Goal: Task Accomplishment & Management: Use online tool/utility

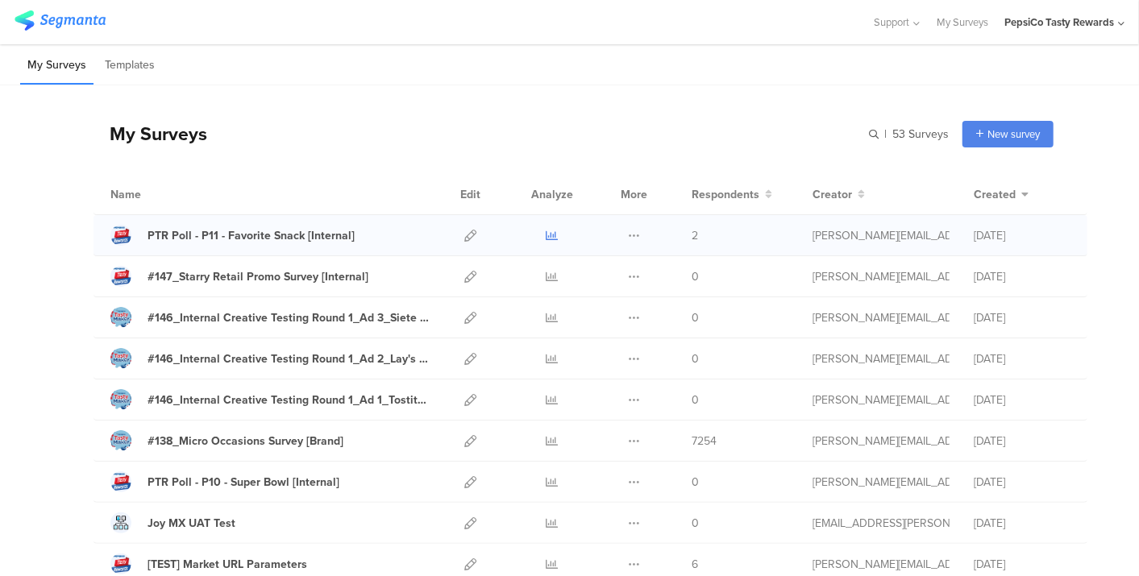
click at [546, 232] on icon at bounding box center [552, 236] width 12 height 12
click at [464, 396] on icon at bounding box center [470, 400] width 12 height 12
click at [464, 359] on icon at bounding box center [470, 359] width 12 height 12
click at [464, 312] on icon at bounding box center [470, 318] width 12 height 12
click at [464, 350] on link at bounding box center [470, 358] width 12 height 40
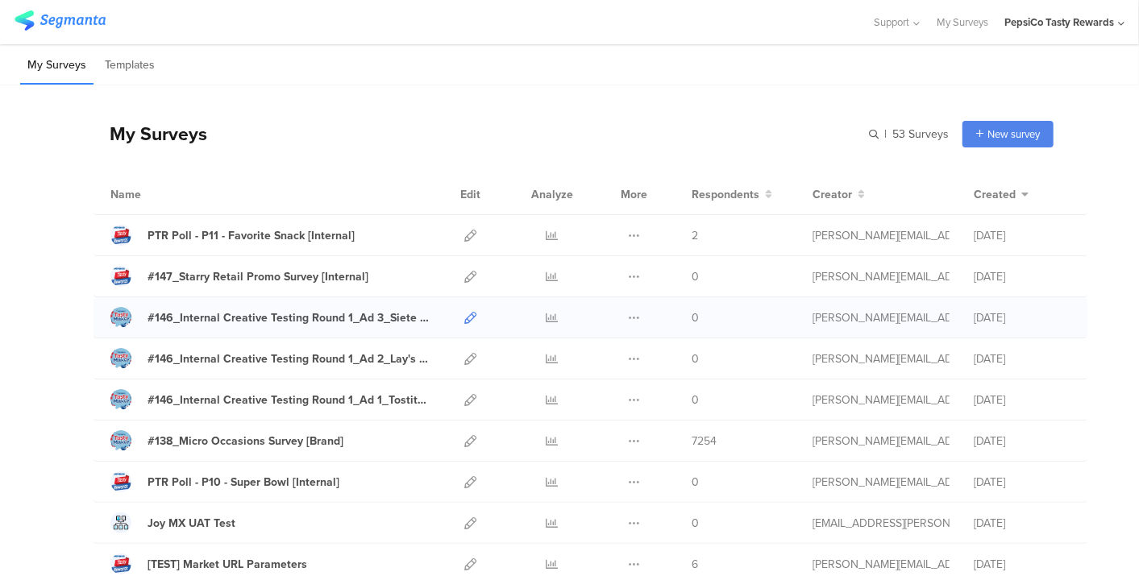
click at [464, 314] on icon at bounding box center [470, 318] width 12 height 12
click at [464, 353] on icon at bounding box center [470, 359] width 12 height 12
click at [464, 313] on icon at bounding box center [470, 318] width 12 height 12
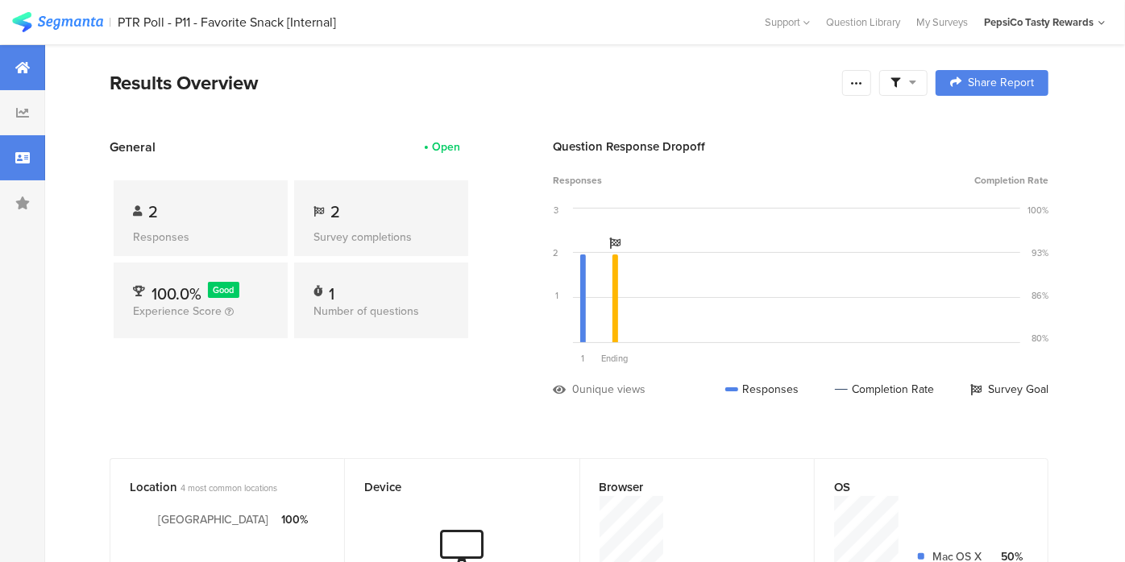
click at [35, 145] on div at bounding box center [22, 157] width 45 height 45
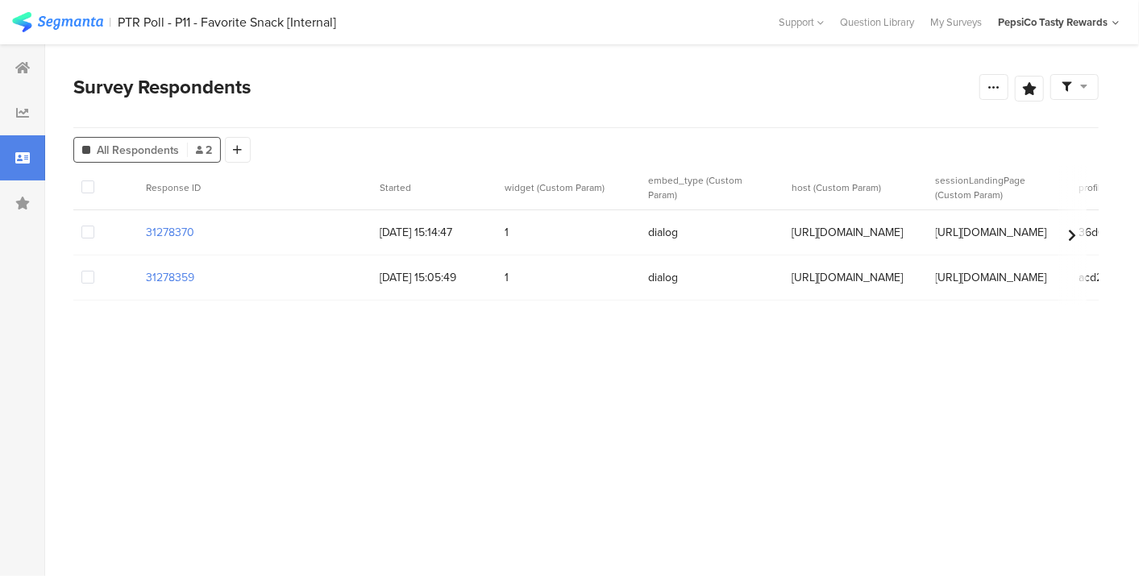
click at [94, 185] on section at bounding box center [104, 187] width 47 height 17
click at [84, 186] on span at bounding box center [87, 186] width 13 height 13
click at [94, 180] on input "checkbox" at bounding box center [94, 180] width 0 height 0
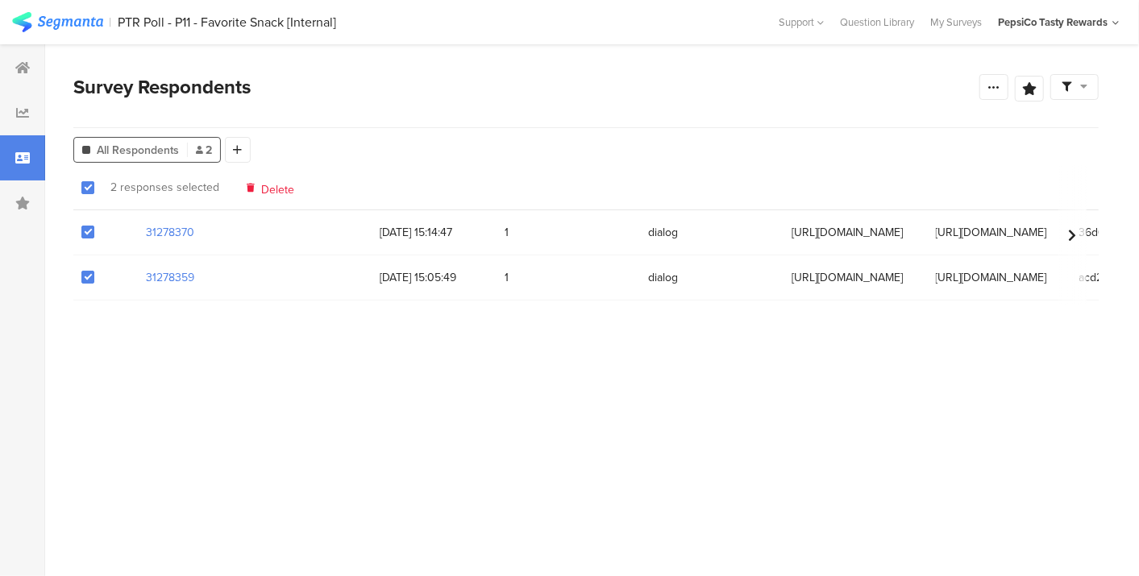
click at [255, 181] on div "Delete" at bounding box center [271, 187] width 48 height 12
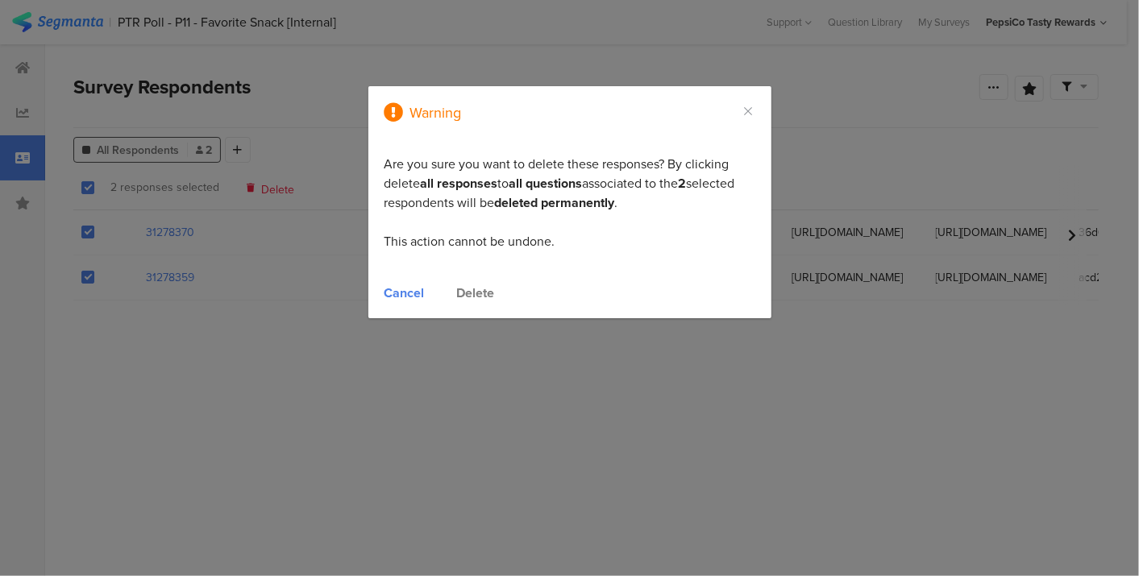
click at [463, 289] on div "Delete" at bounding box center [476, 293] width 38 height 19
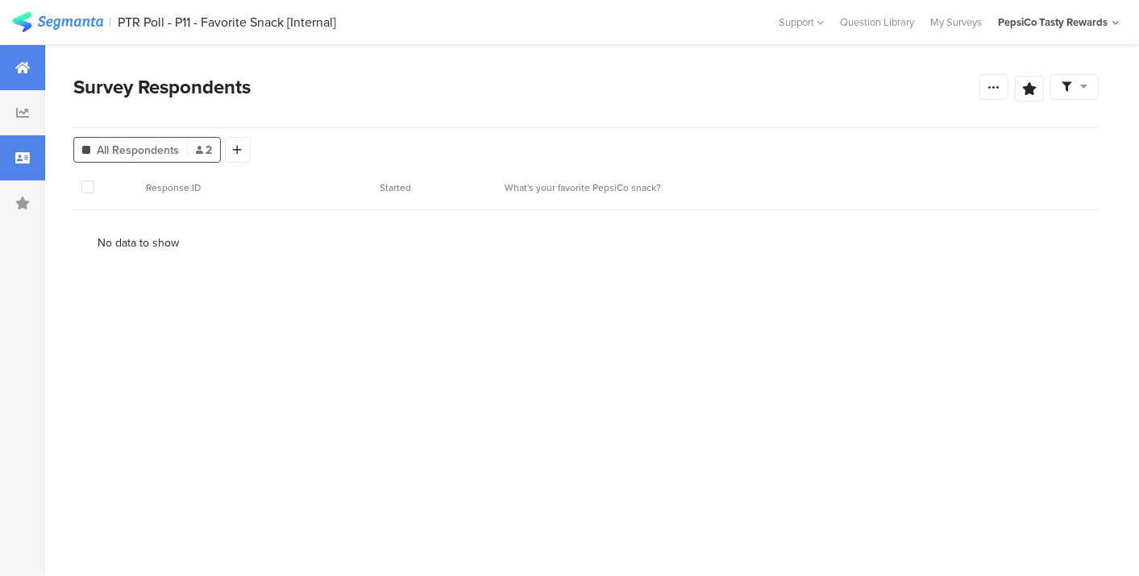
click at [6, 73] on div at bounding box center [22, 67] width 45 height 45
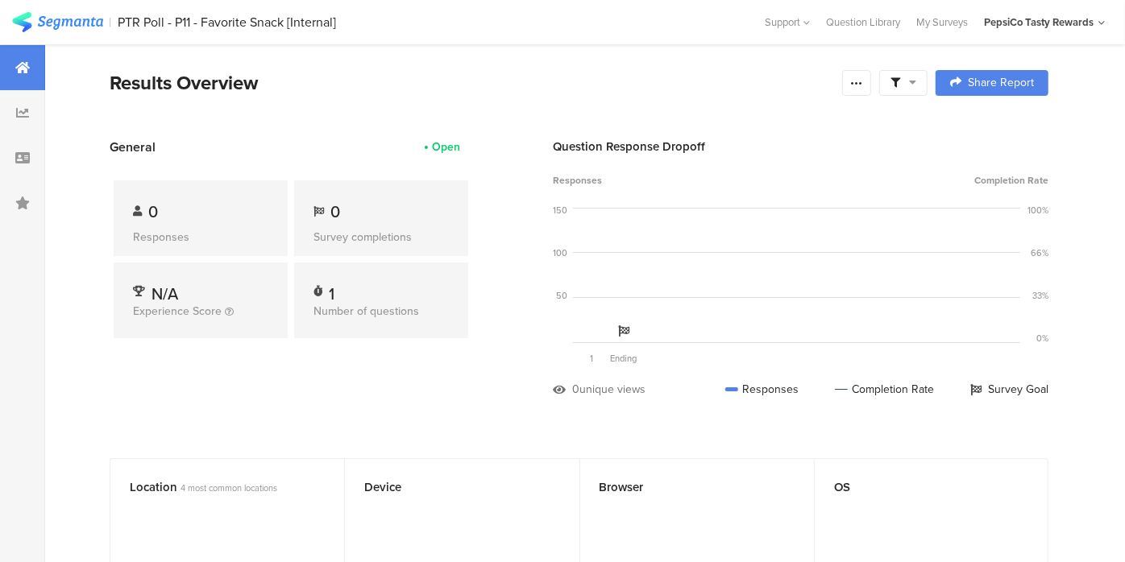
click at [16, 54] on div at bounding box center [22, 67] width 45 height 45
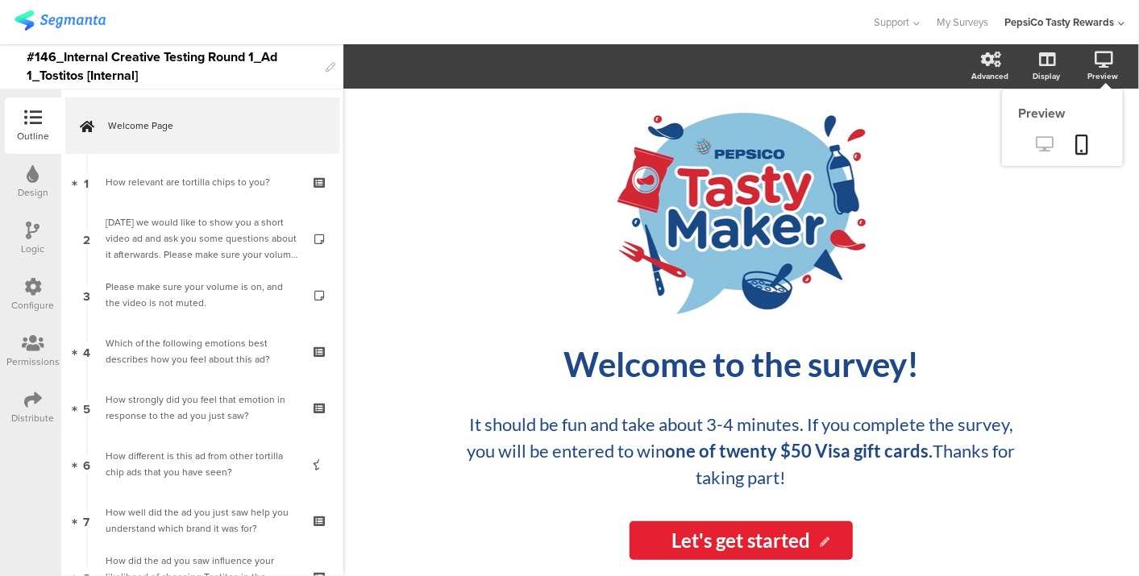
click at [1049, 141] on icon at bounding box center [1044, 143] width 17 height 15
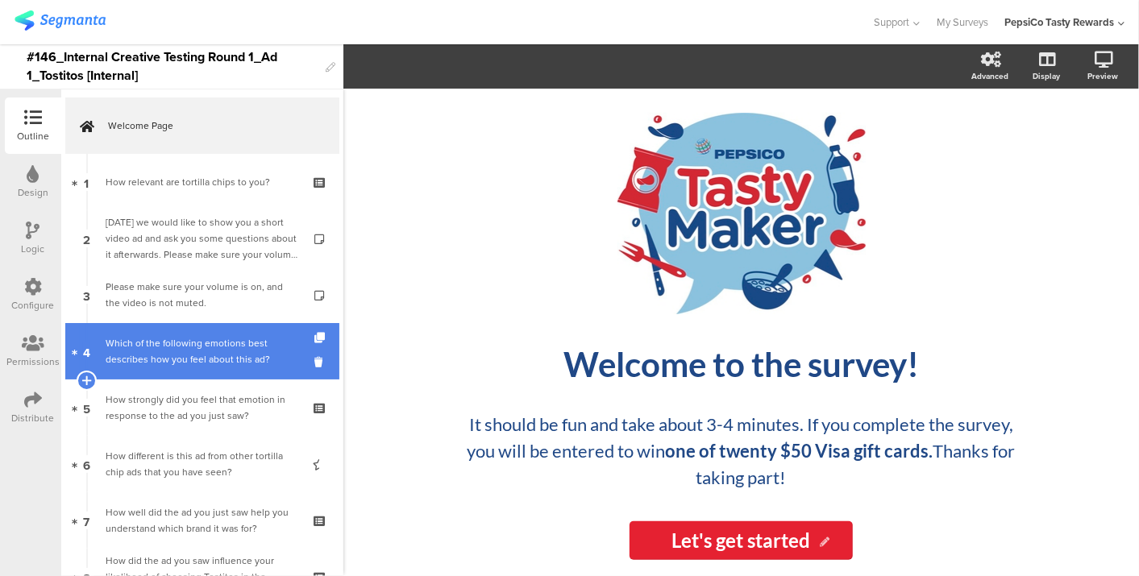
click at [249, 351] on div "Which of the following emotions best describes how you feel about this ad?" at bounding box center [202, 351] width 193 height 32
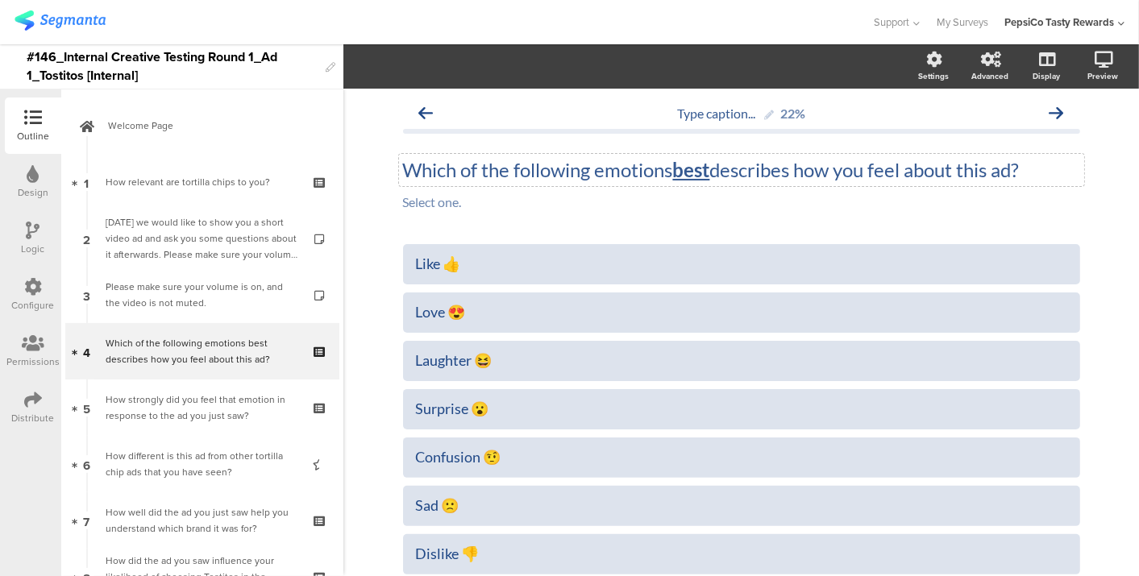
click at [968, 165] on div "Which of the following emotions best describes how you feel about this ad? Whic…" at bounding box center [741, 170] width 685 height 32
click at [968, 165] on p "Which of the following emotions best describes how you feel about this ad?" at bounding box center [741, 170] width 677 height 24
click at [1022, 167] on p "Which of the following emotions best describes how you feel about the ad?" at bounding box center [741, 170] width 677 height 24
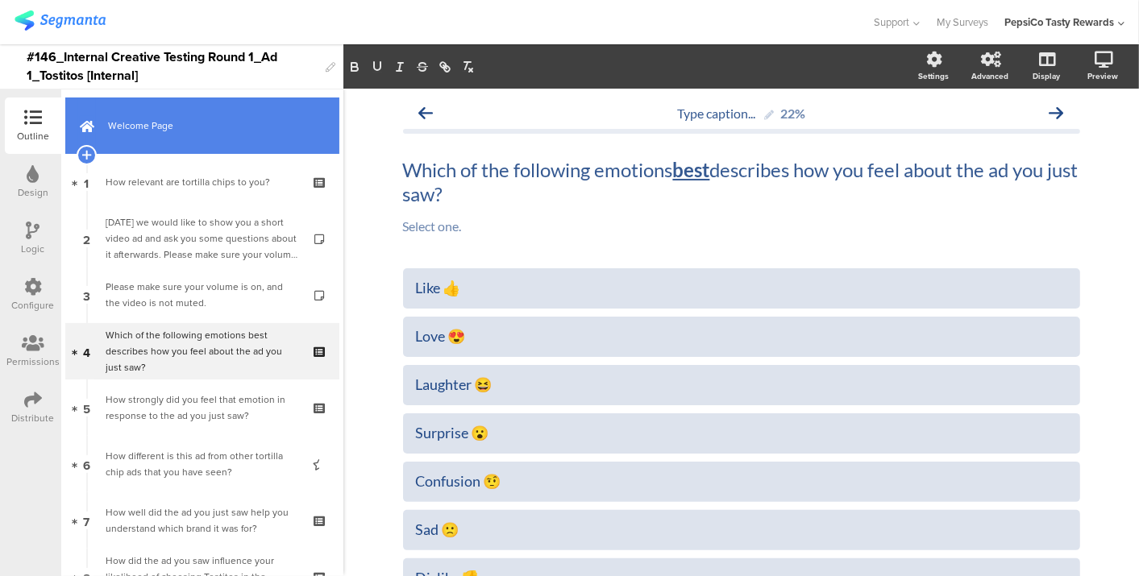
click at [138, 147] on link "Welcome Page" at bounding box center [202, 125] width 274 height 56
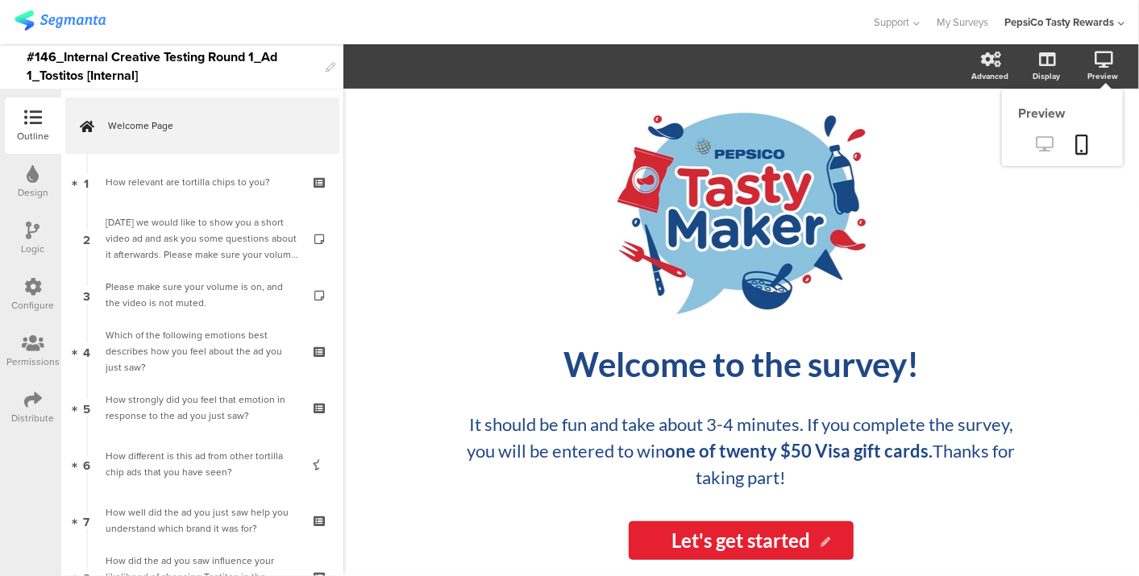
click at [1040, 144] on icon at bounding box center [1044, 143] width 17 height 15
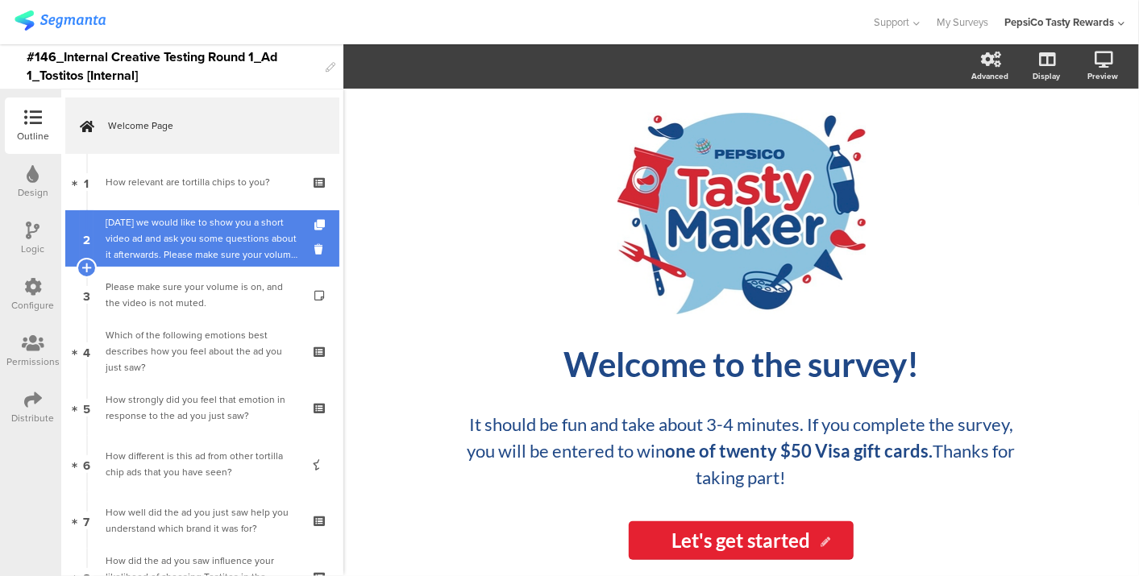
click at [181, 231] on div "[DATE] we would like to show you a short video ad and ask you some questions ab…" at bounding box center [202, 238] width 193 height 48
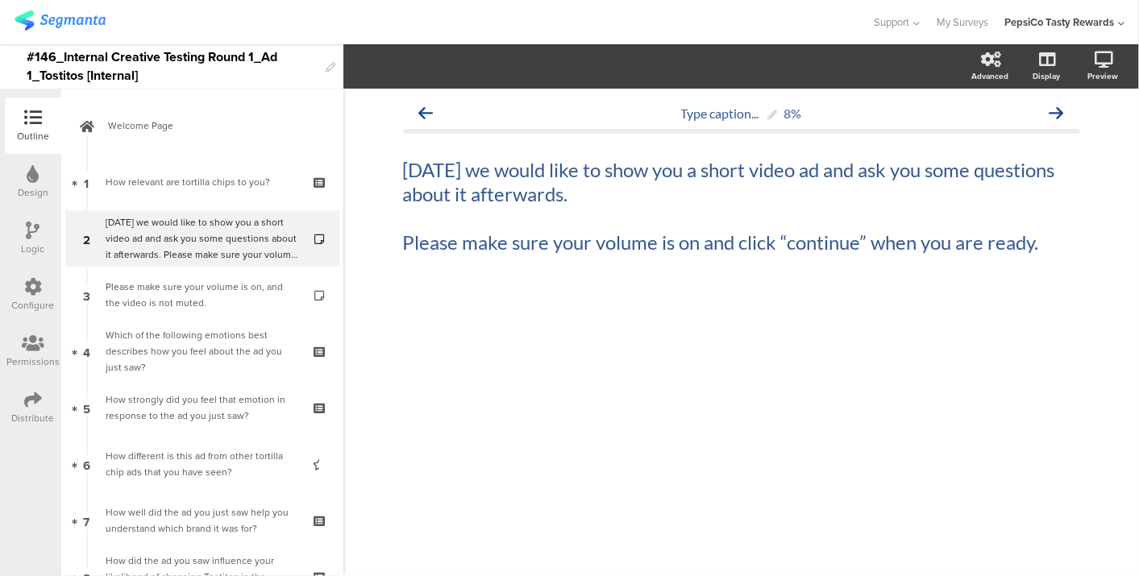
click at [49, 235] on div "Logic" at bounding box center [33, 238] width 56 height 56
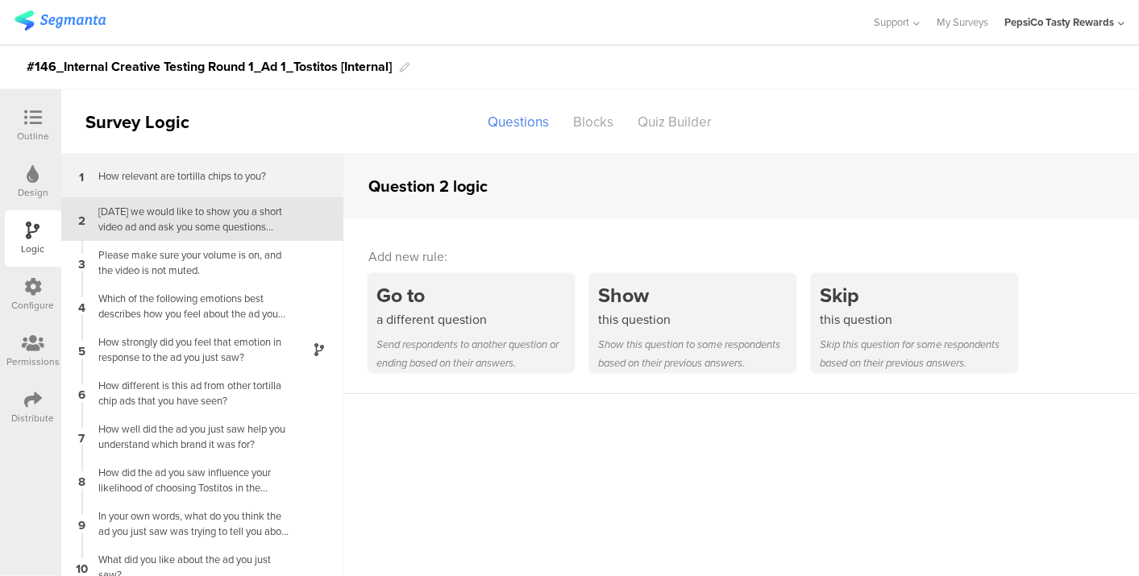
click at [196, 174] on div "How relevant are tortilla chips to you?" at bounding box center [189, 175] width 201 height 15
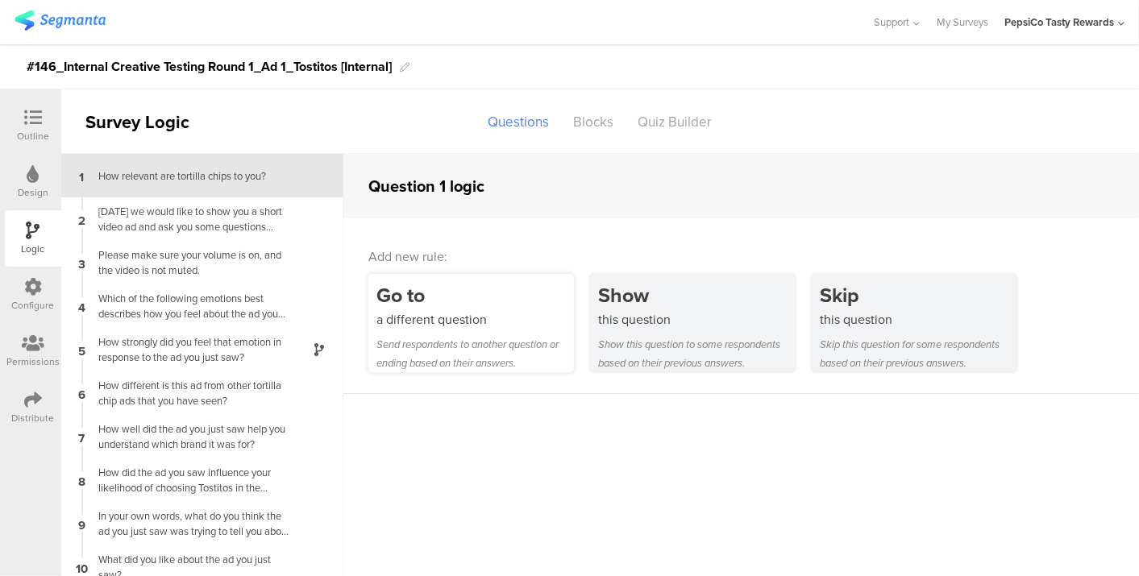
click at [554, 354] on div "Send respondents to another question or ending based on their answers." at bounding box center [474, 353] width 197 height 37
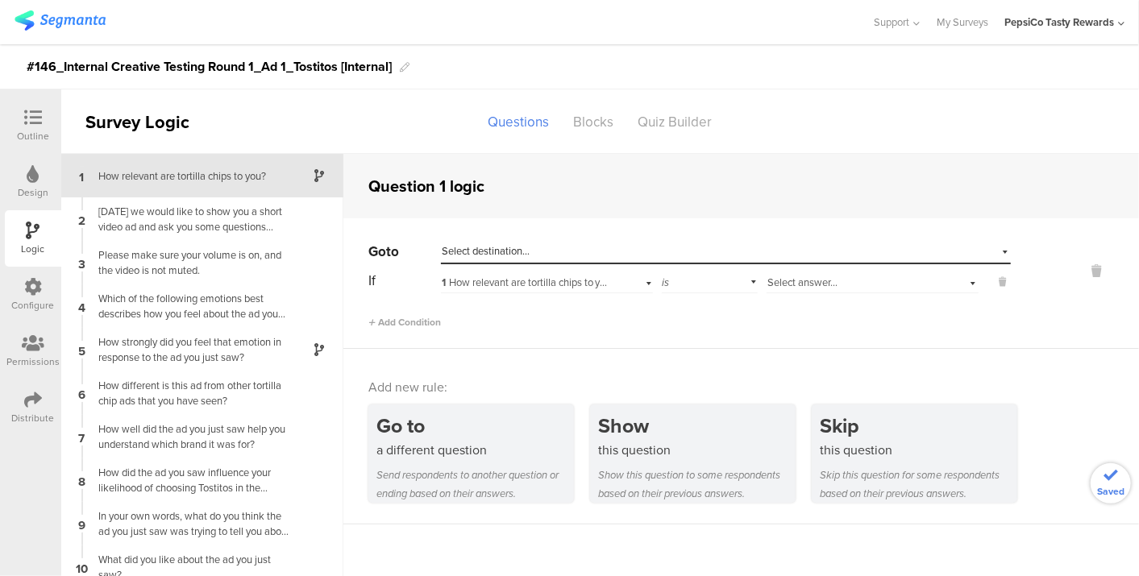
click at [566, 249] on div "Select destination..." at bounding box center [652, 251] width 420 height 15
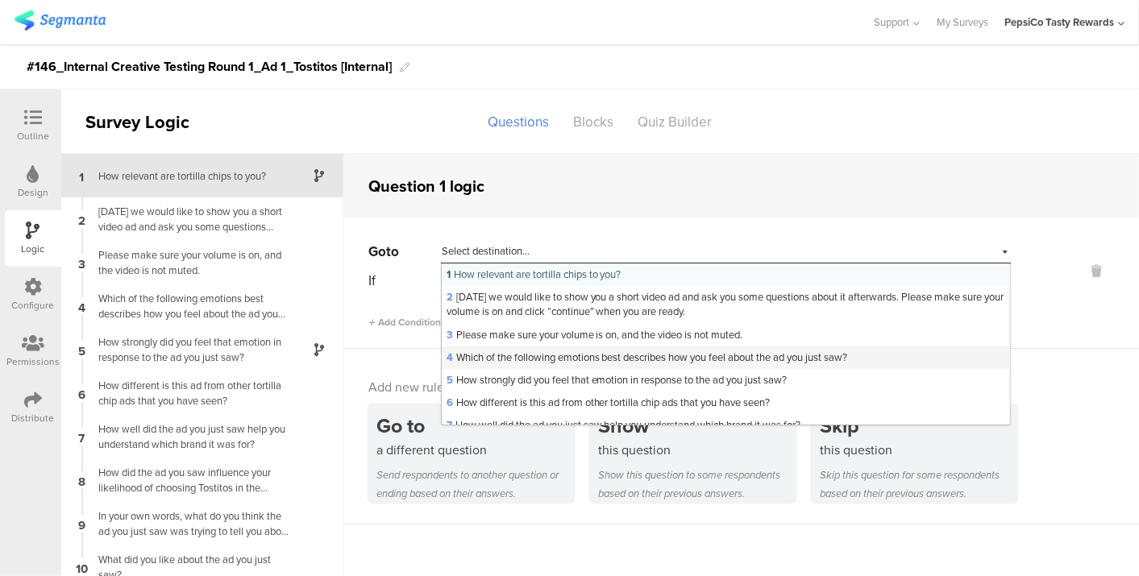
scroll to position [209, 0]
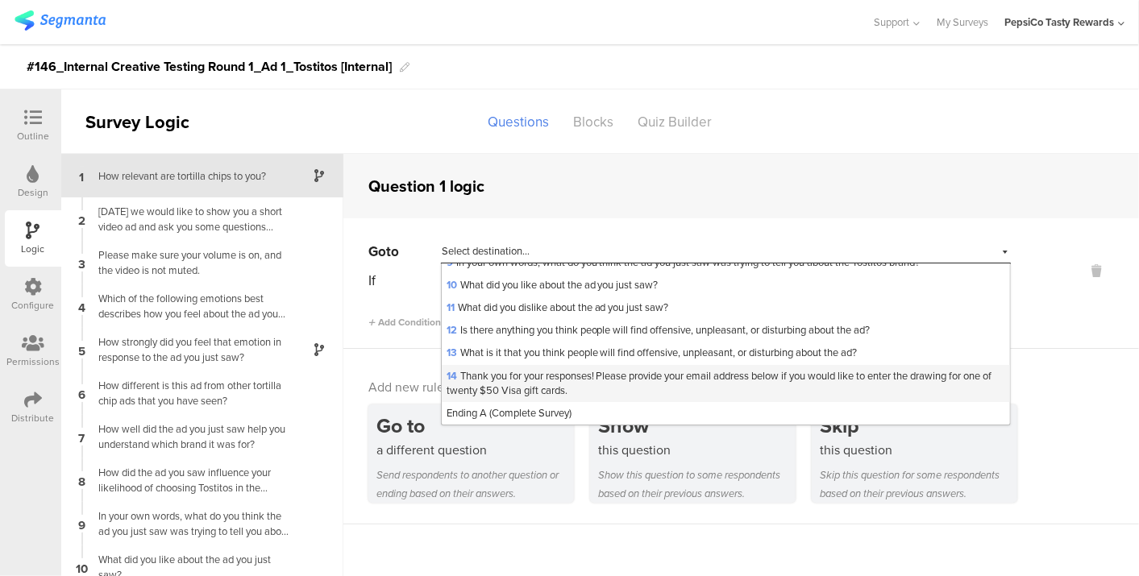
click at [578, 380] on span "14 Thank you for your responses! Please provide your email address below if you…" at bounding box center [719, 383] width 546 height 30
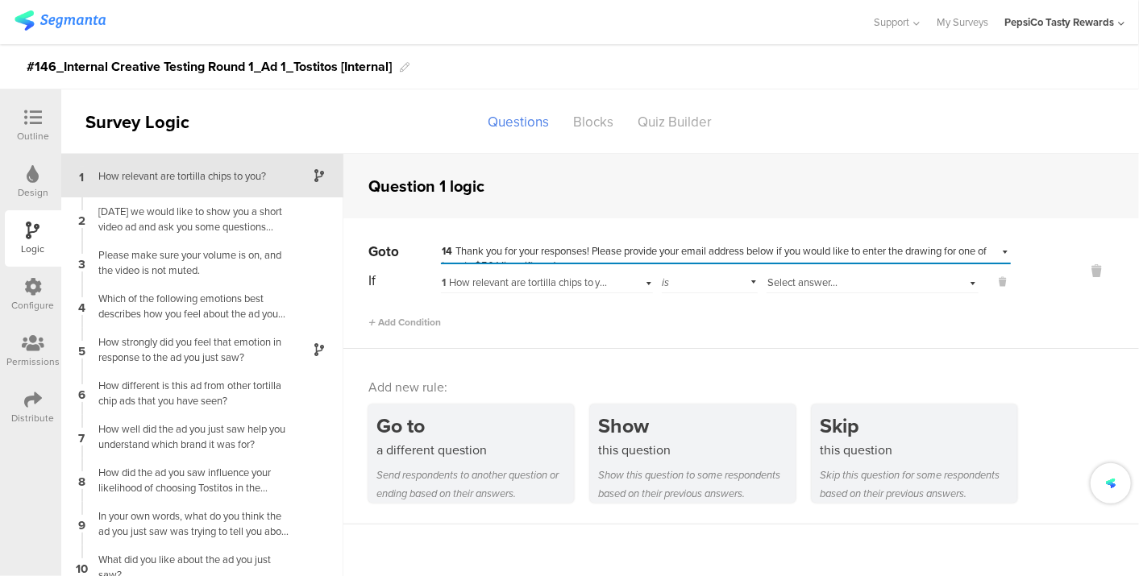
click at [582, 290] on div "1 How relevant are tortilla chips to you?" at bounding box center [547, 280] width 212 height 25
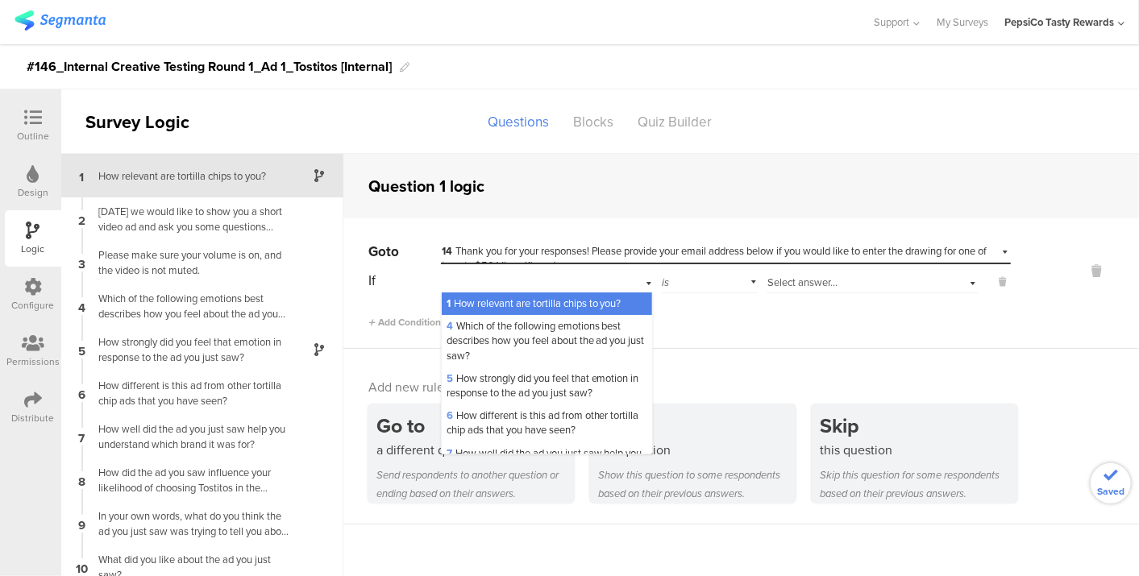
click at [582, 290] on div "1 How relevant are tortilla chips to you?" at bounding box center [547, 280] width 212 height 25
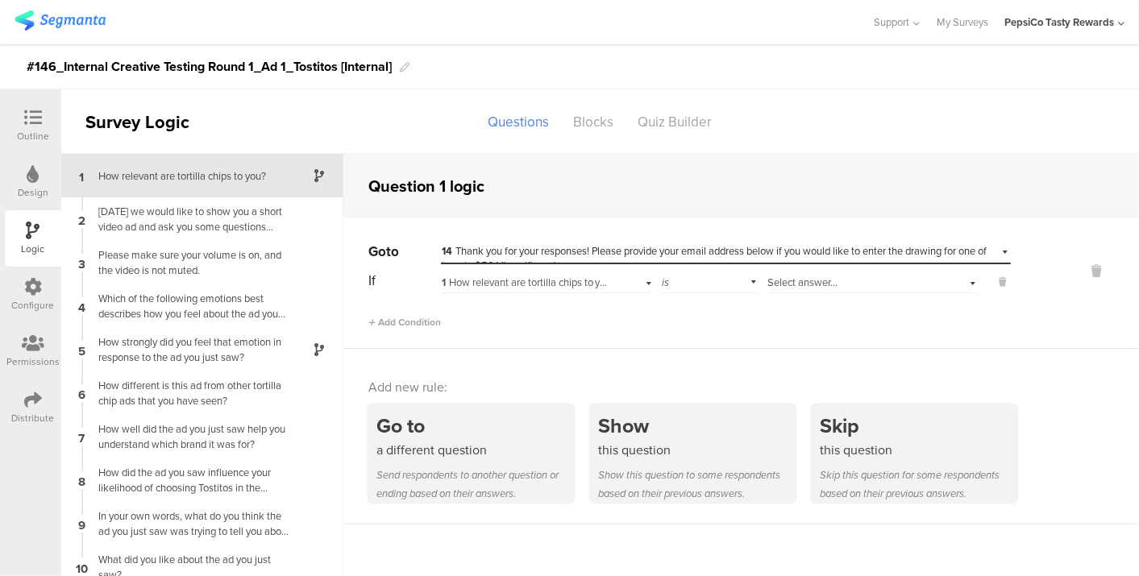
click at [794, 290] on div "Select answer..." at bounding box center [872, 280] width 212 height 25
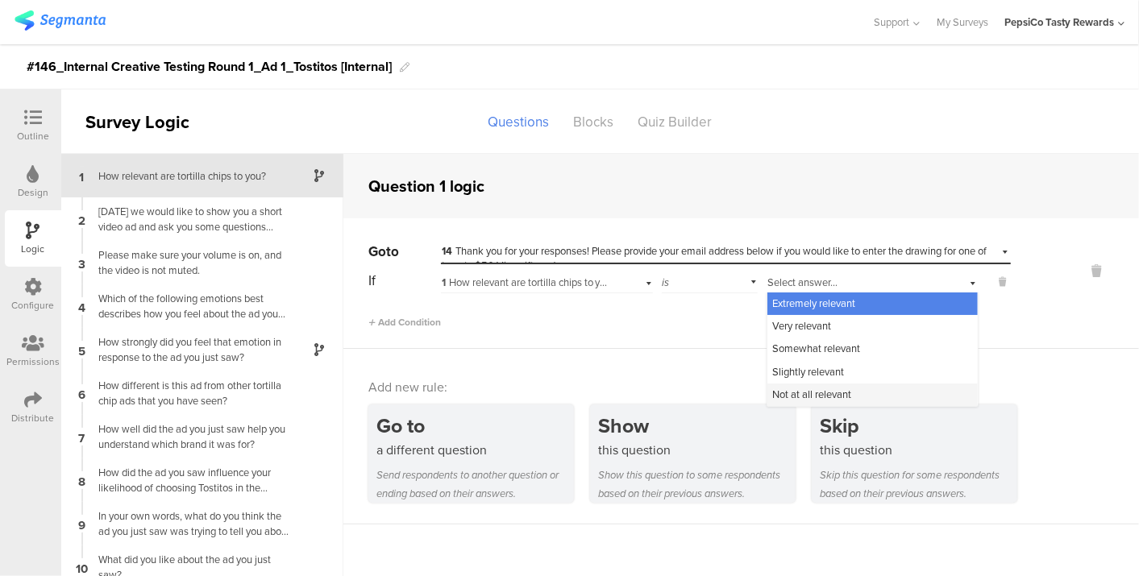
click at [799, 392] on span "Not at all relevant" at bounding box center [811, 394] width 79 height 15
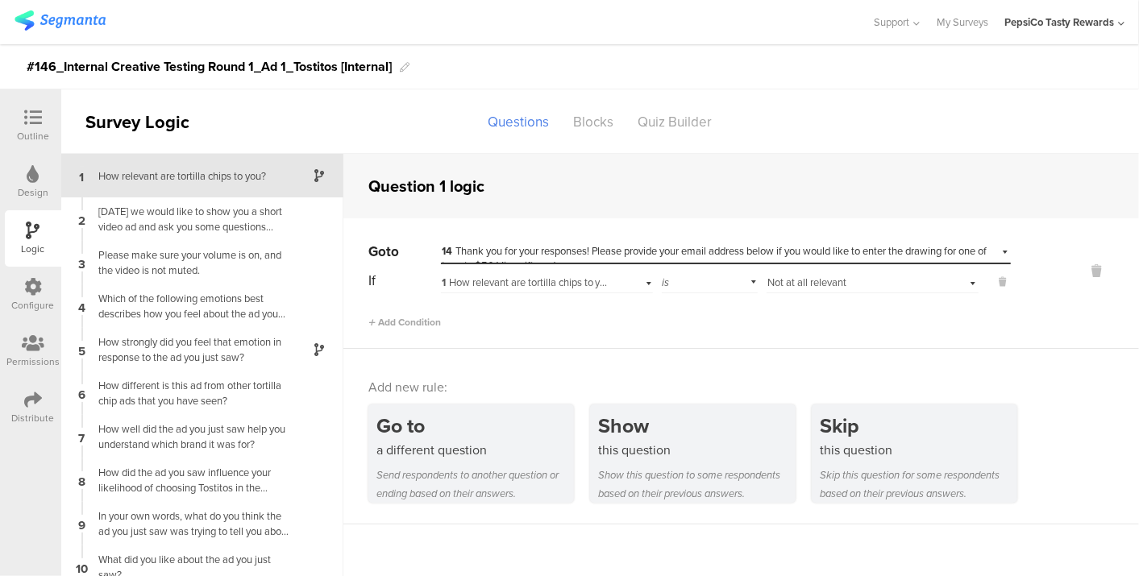
click at [43, 125] on div at bounding box center [33, 119] width 32 height 20
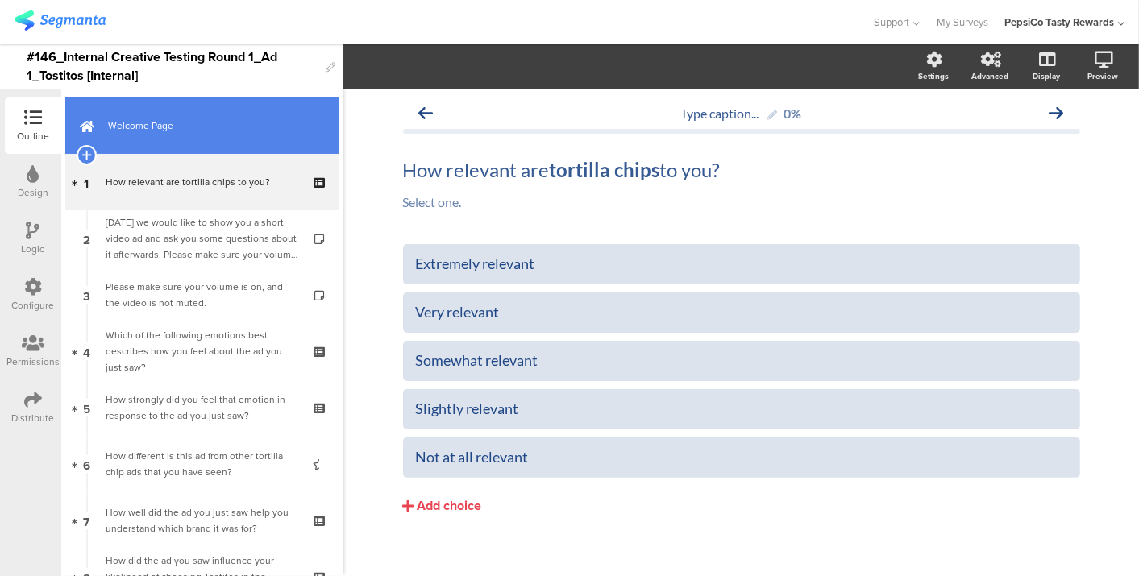
click at [181, 136] on link "Welcome Page" at bounding box center [202, 125] width 274 height 56
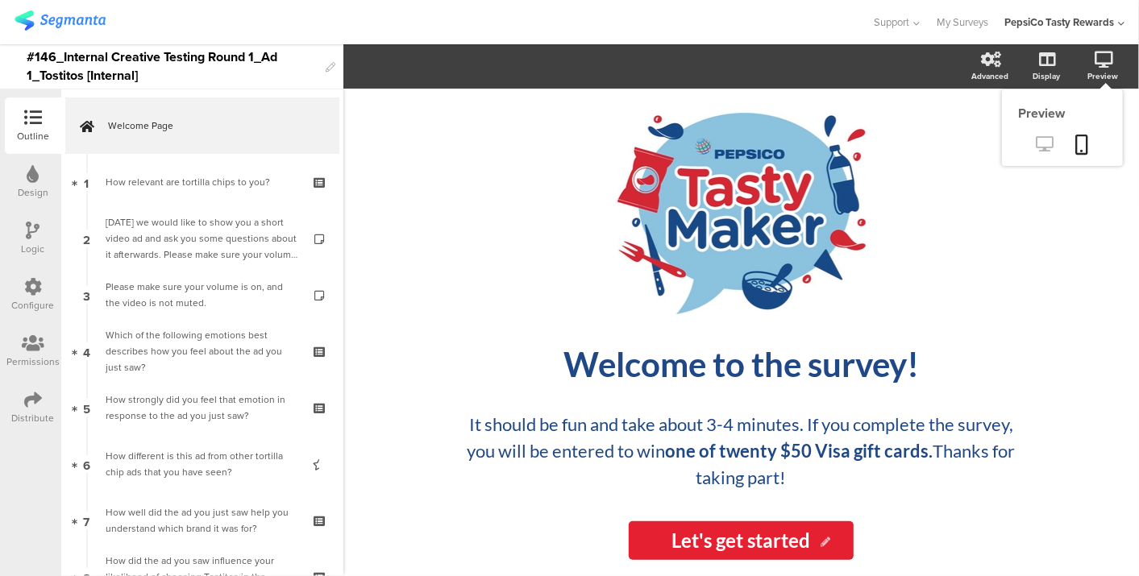
click at [1045, 145] on icon at bounding box center [1044, 143] width 17 height 15
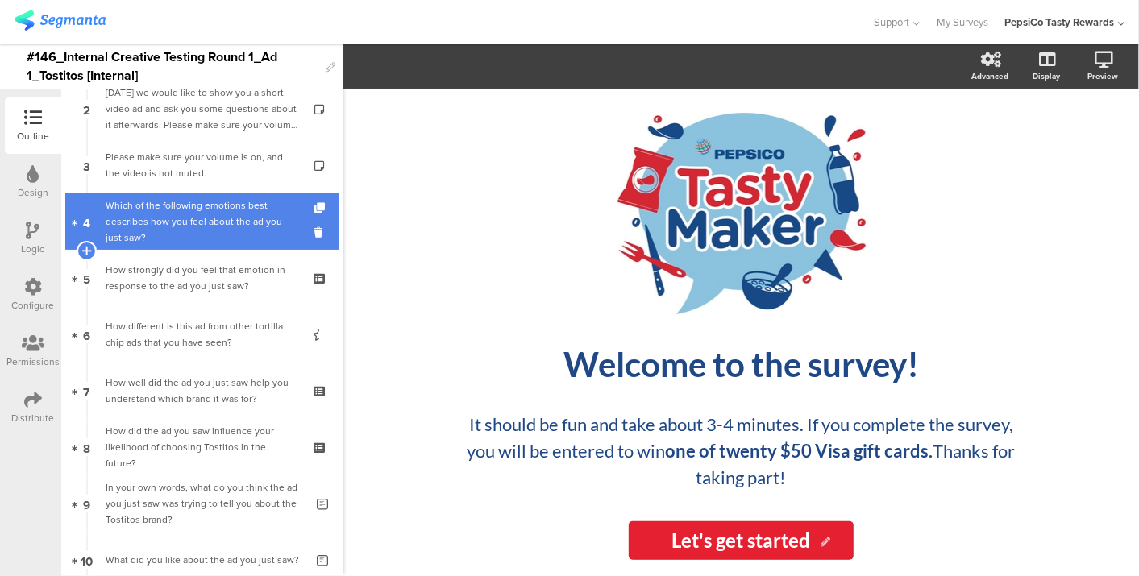
scroll to position [137, 0]
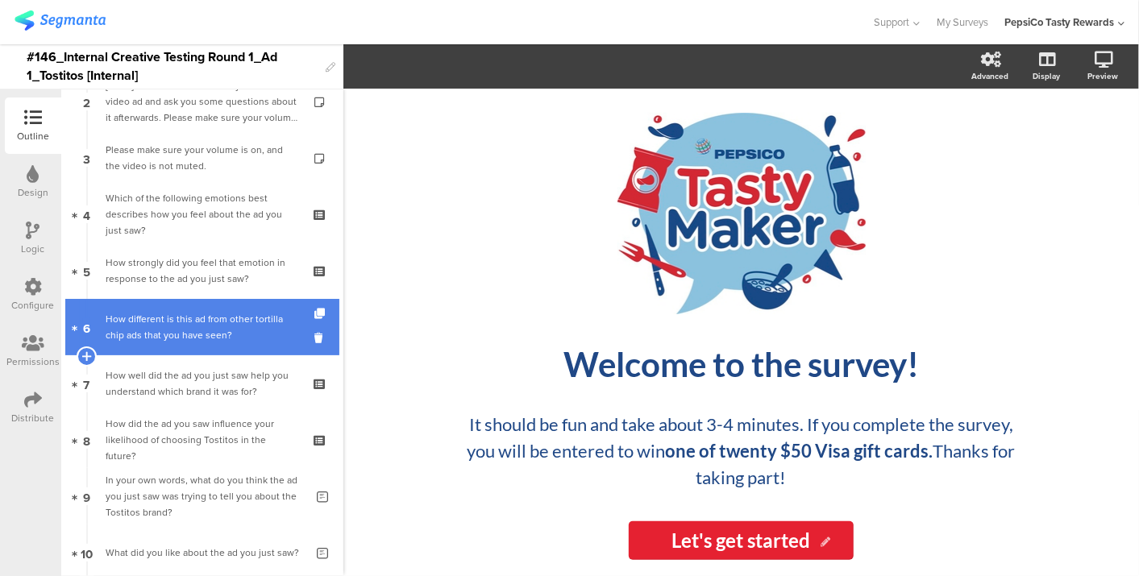
click at [200, 320] on div "How different is this ad from other tortilla chip ads that you have seen?" at bounding box center [202, 327] width 193 height 32
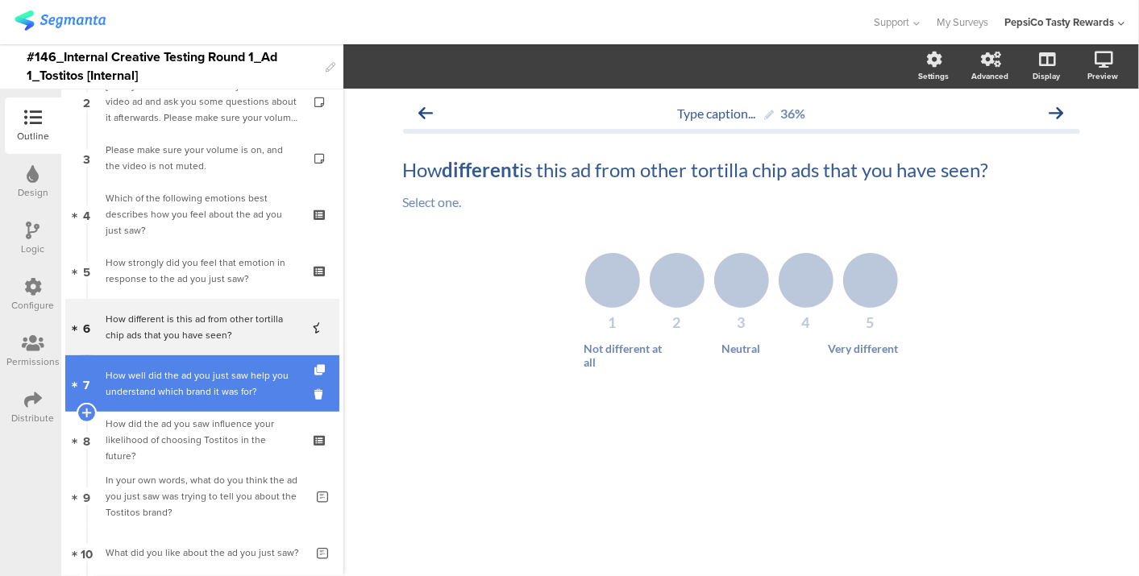
click at [200, 380] on div "How well did the ad you just saw help you understand which brand it was for?" at bounding box center [202, 383] width 193 height 32
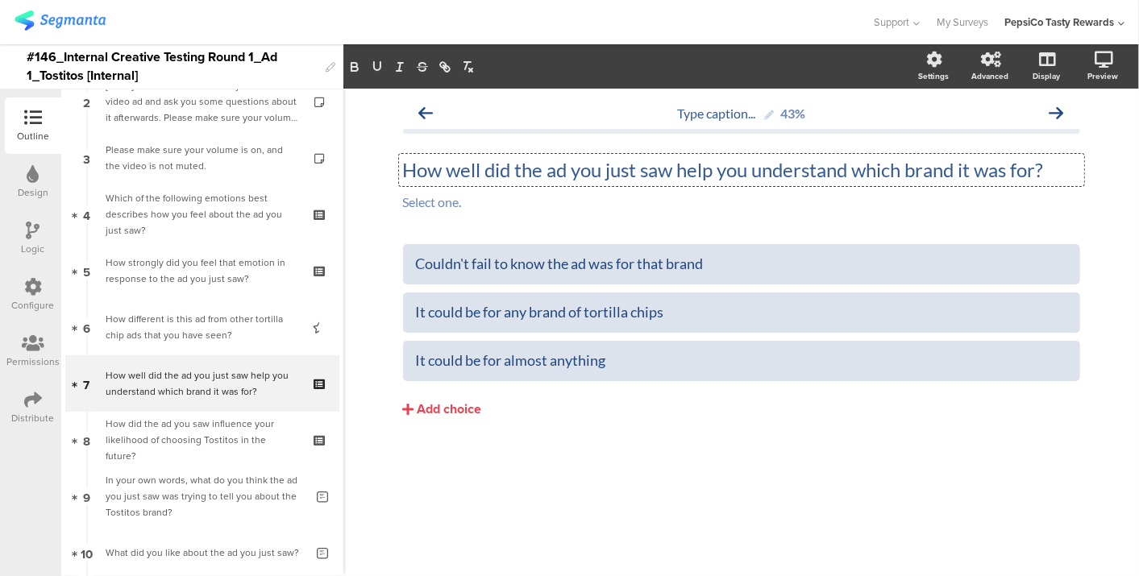
click at [658, 179] on div "How well did the ad you just saw help you understand which brand it was for? Ho…" at bounding box center [741, 170] width 685 height 32
click at [658, 179] on p "How well did the ad you just saw help you understand which brand it was for?" at bounding box center [741, 170] width 677 height 24
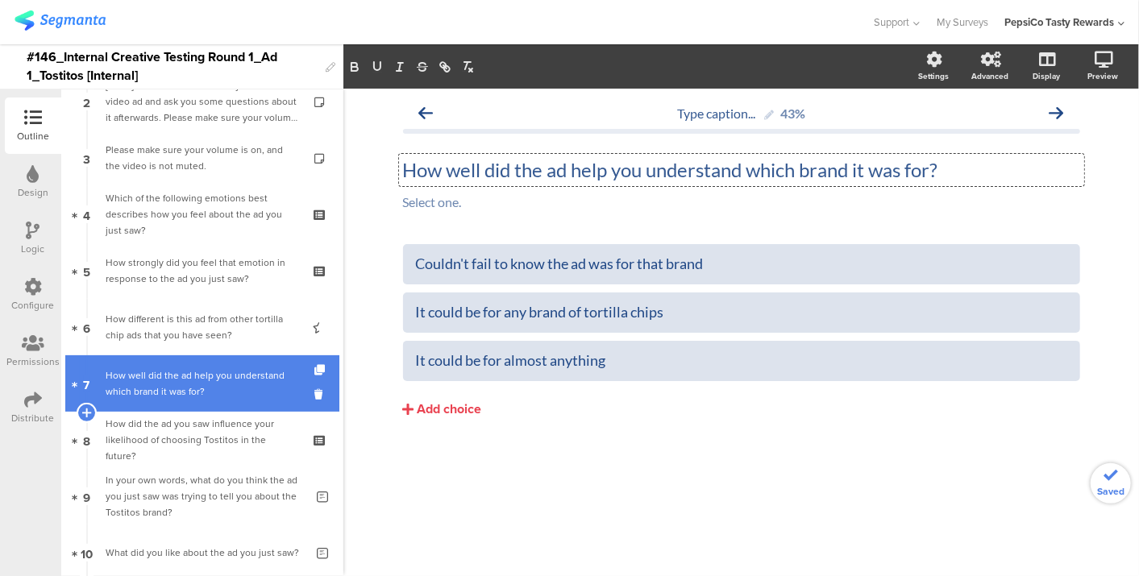
click at [84, 366] on div at bounding box center [87, 383] width 14 height 56
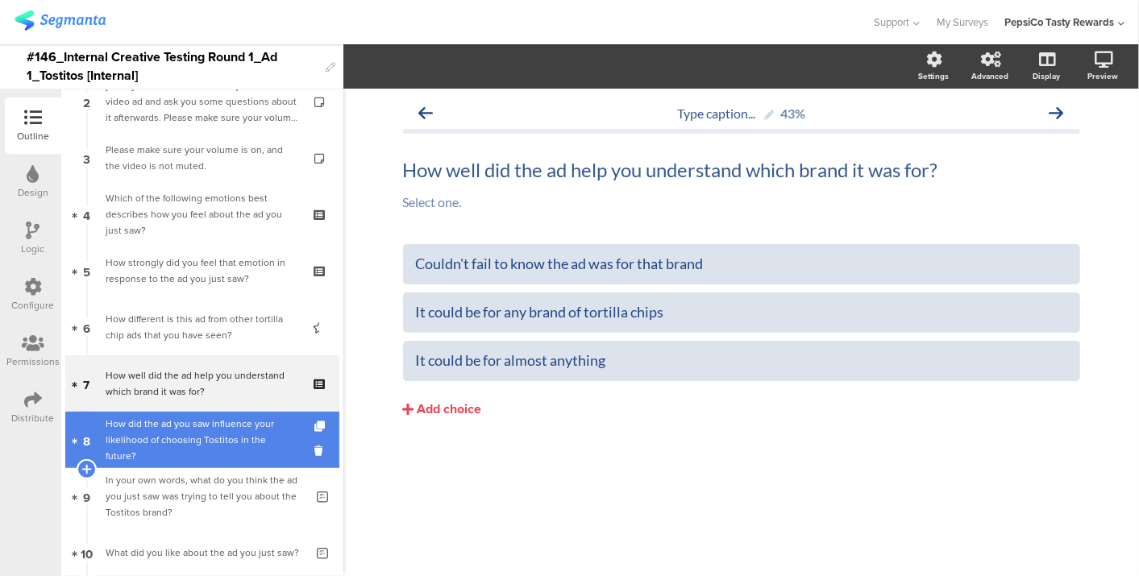
click at [147, 414] on link "8 How did the ad you saw influence your likelihood of choosing Tostitos in the …" at bounding box center [202, 440] width 274 height 56
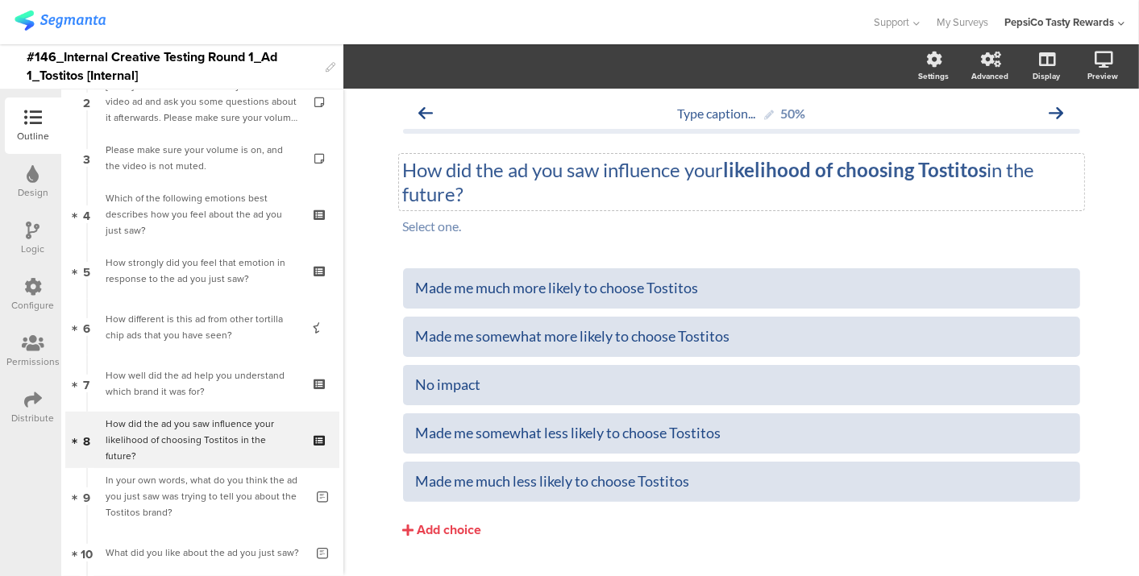
click at [579, 175] on div "How did the ad you saw influence your likelihood of choosing Tostitos in the fu…" at bounding box center [741, 182] width 685 height 56
click at [579, 175] on p "How did the ad you saw influence your likelihood of choosing Tostitos in the fu…" at bounding box center [741, 182] width 677 height 48
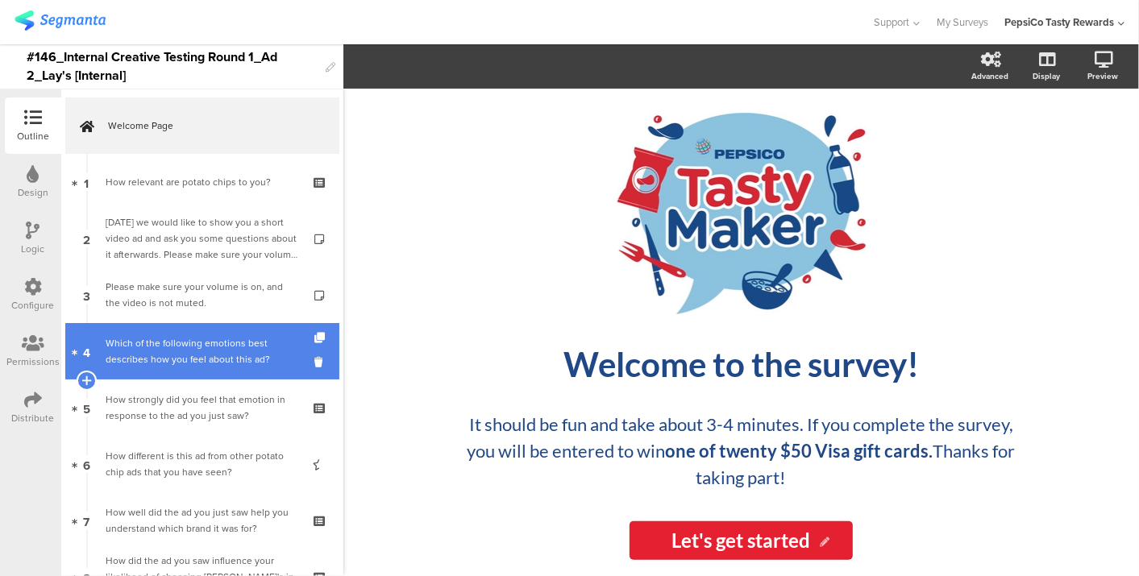
click at [169, 363] on div "Which of the following emotions best describes how you feel about this ad?" at bounding box center [202, 351] width 193 height 32
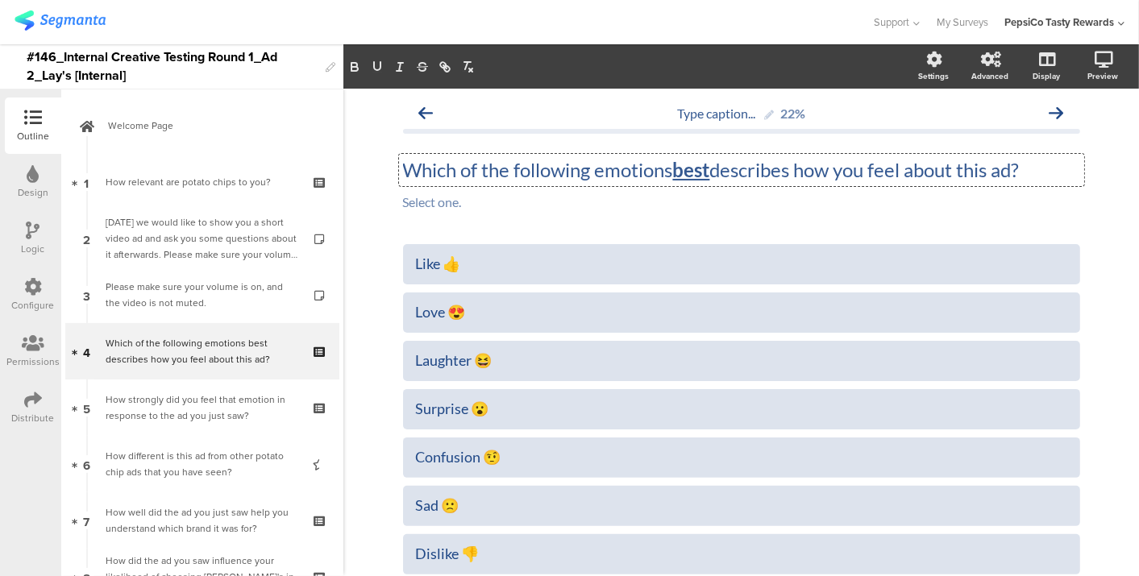
click at [969, 169] on div "Which of the following emotions best describes how you feel about this ad? Whic…" at bounding box center [741, 170] width 685 height 32
click at [969, 169] on p "Which of the following emotions best describes how you feel about this ad?" at bounding box center [741, 170] width 677 height 24
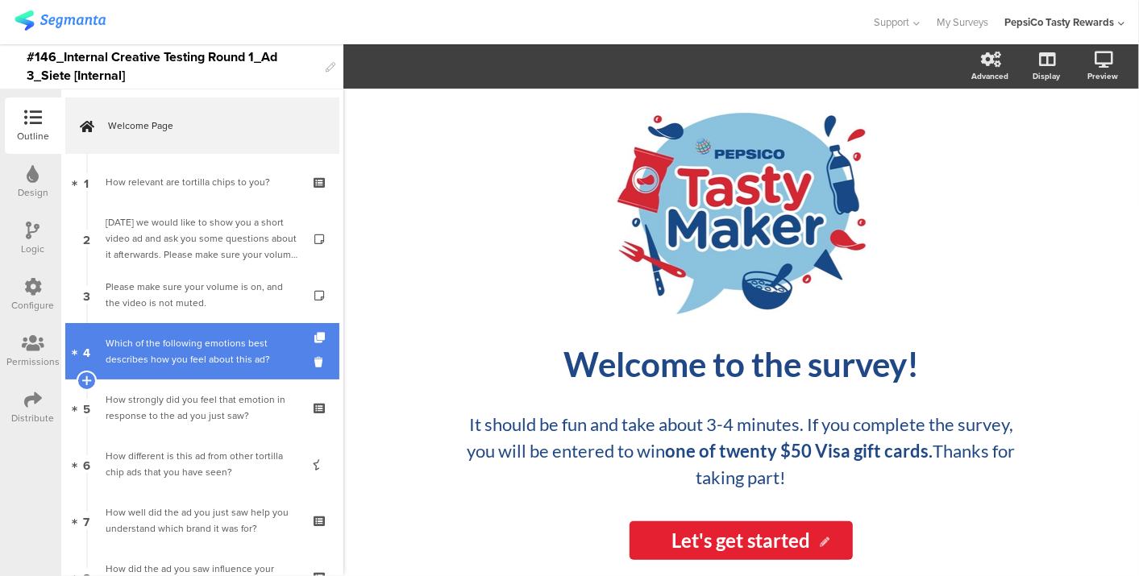
click at [205, 338] on div "Which of the following emotions best describes how you feel about this ad?" at bounding box center [202, 351] width 193 height 32
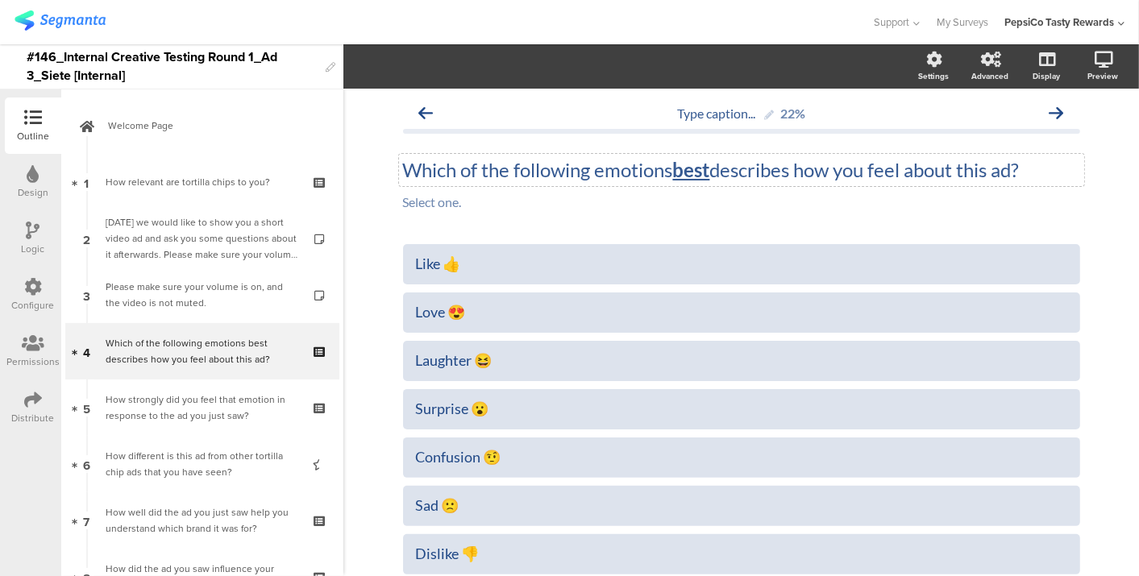
click at [969, 168] on div "Which of the following emotions best describes how you feel about this ad? Whic…" at bounding box center [741, 170] width 685 height 32
click at [969, 168] on p "Which of the following emotions best describes how you feel about this ad?" at bounding box center [741, 170] width 677 height 24
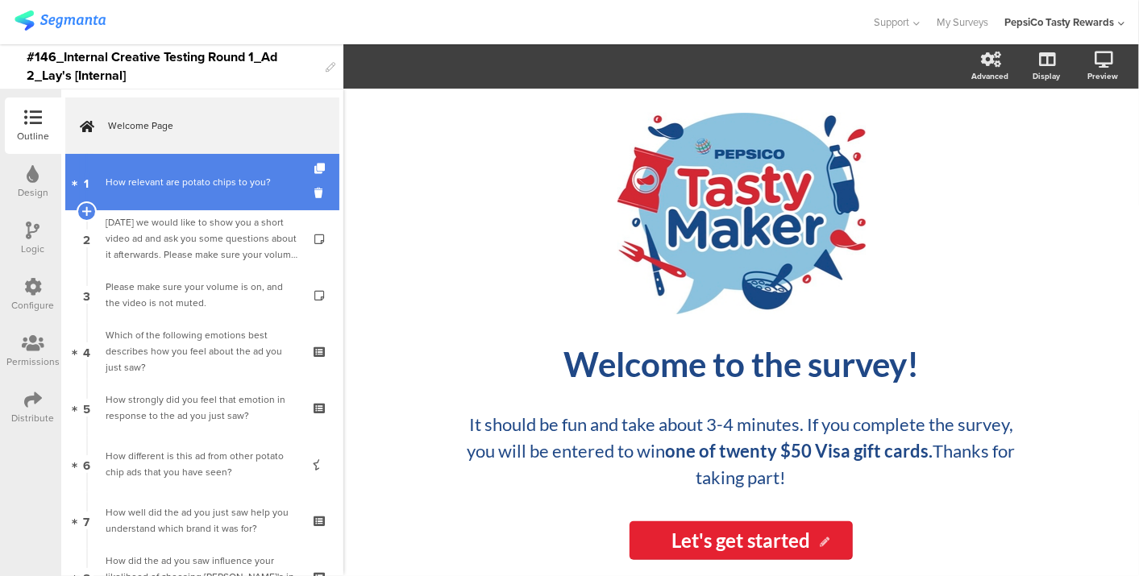
click at [157, 191] on link "1 How relevant are potato chips to you?" at bounding box center [202, 182] width 274 height 56
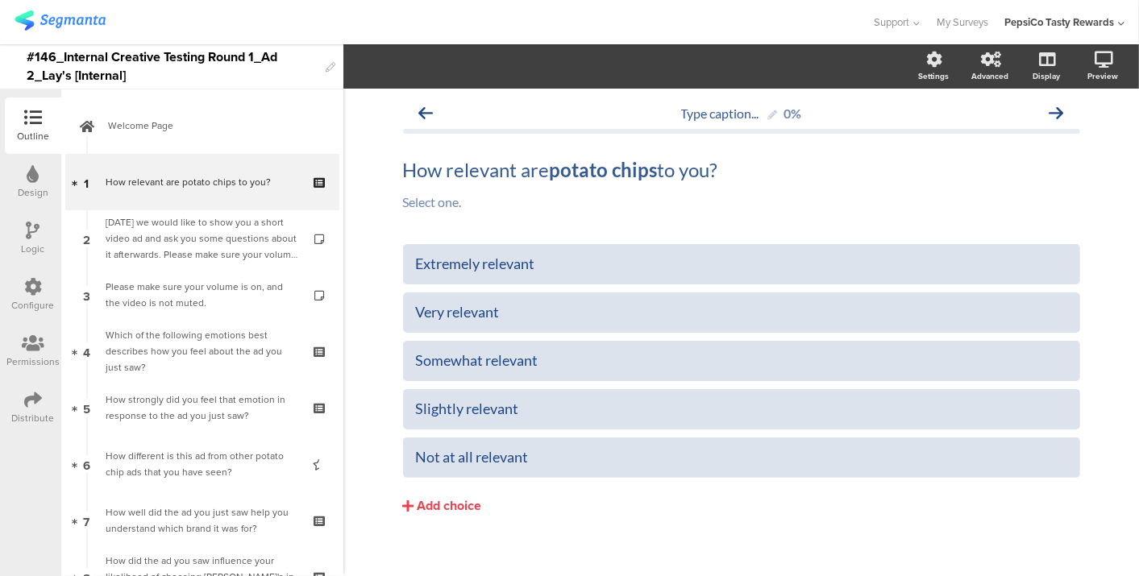
click at [14, 236] on div "Logic" at bounding box center [33, 238] width 56 height 56
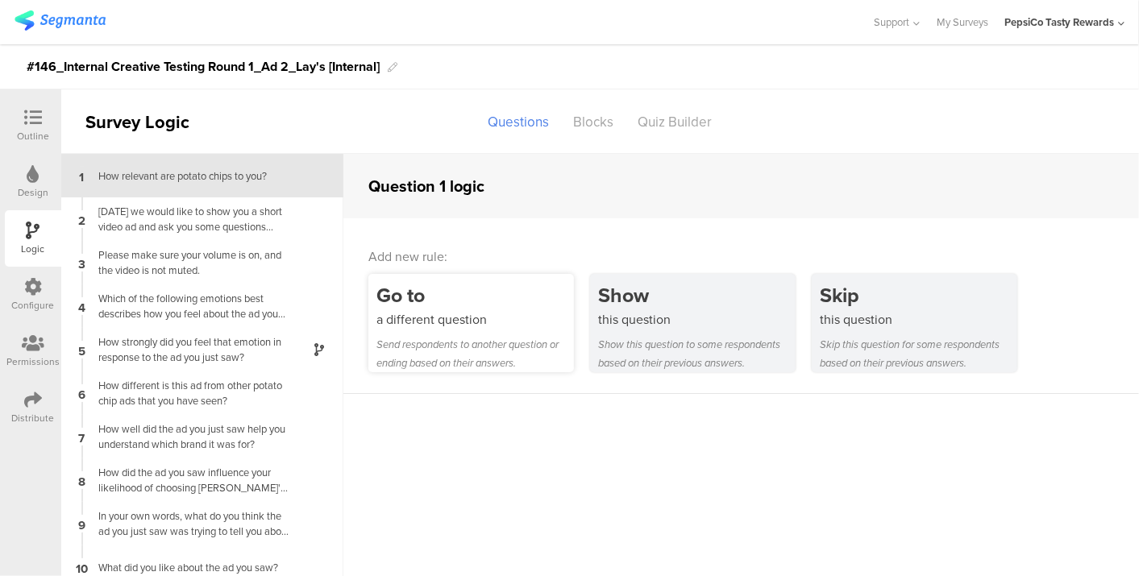
click at [442, 338] on div "Send respondents to another question or ending based on their answers." at bounding box center [474, 353] width 197 height 37
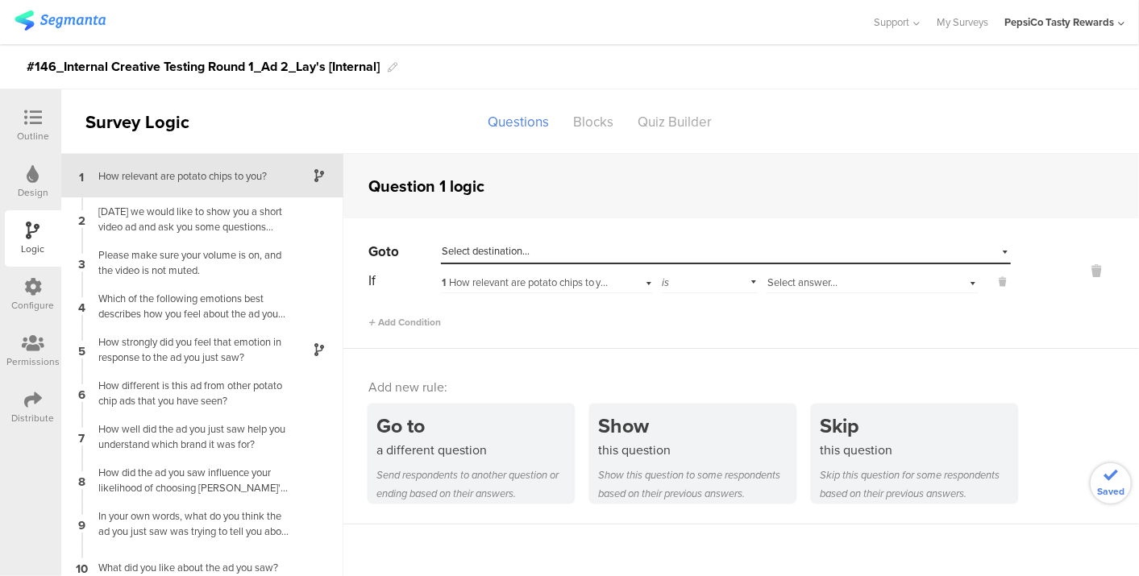
click at [500, 248] on span "Select destination..." at bounding box center [486, 250] width 88 height 15
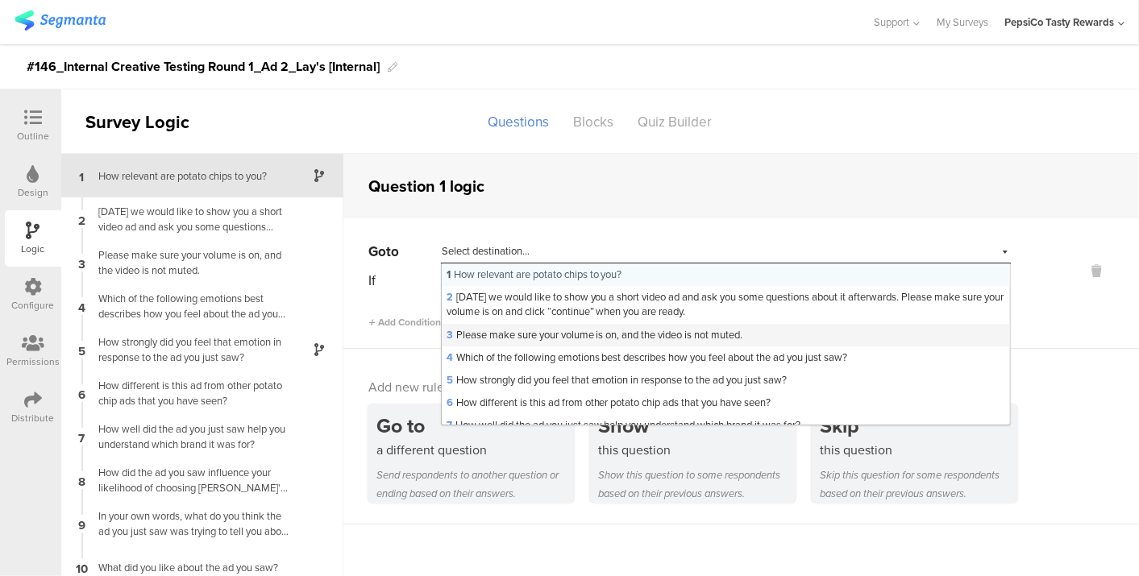
scroll to position [209, 0]
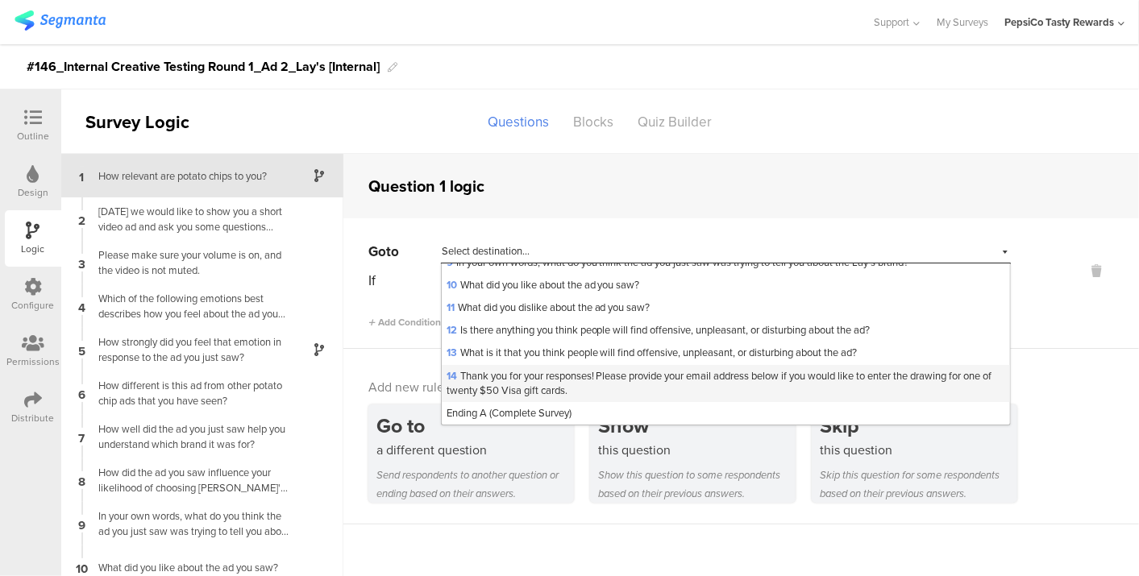
click at [498, 380] on span "14 Thank you for your responses! Please provide your email address below if you…" at bounding box center [719, 383] width 546 height 30
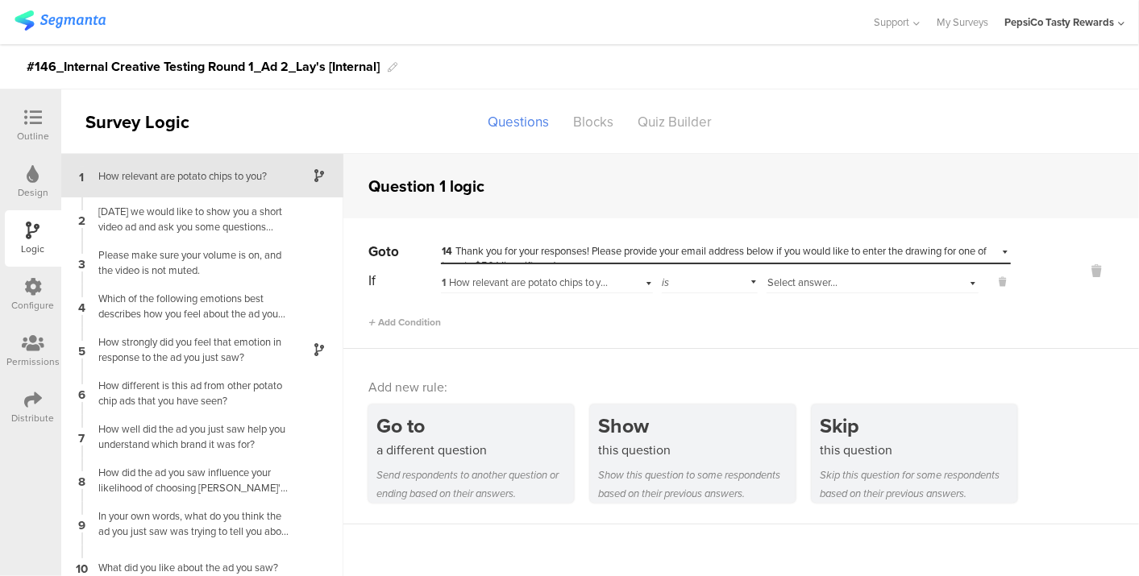
click at [786, 269] on div "Select answer..." at bounding box center [872, 280] width 212 height 25
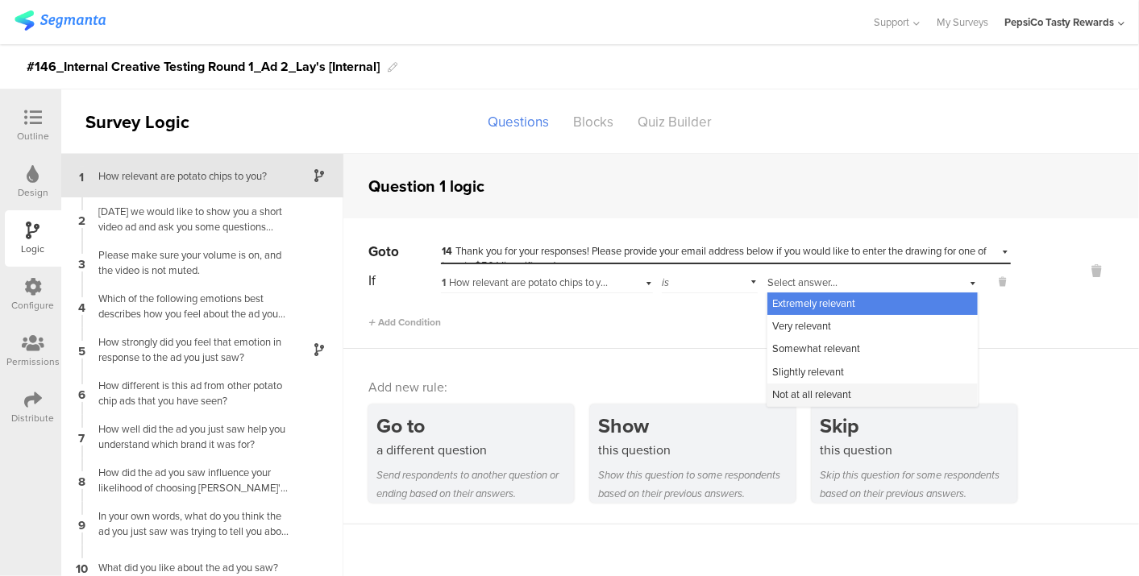
click at [794, 391] on span "Not at all relevant" at bounding box center [811, 394] width 79 height 15
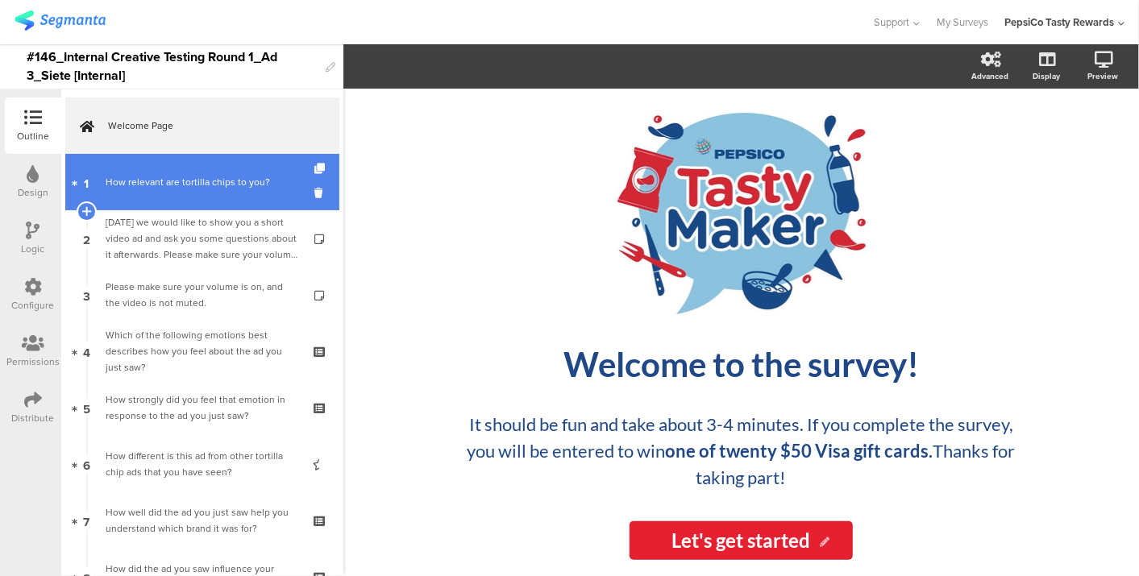
click at [156, 195] on link "1 How relevant are tortilla chips to you?" at bounding box center [202, 182] width 274 height 56
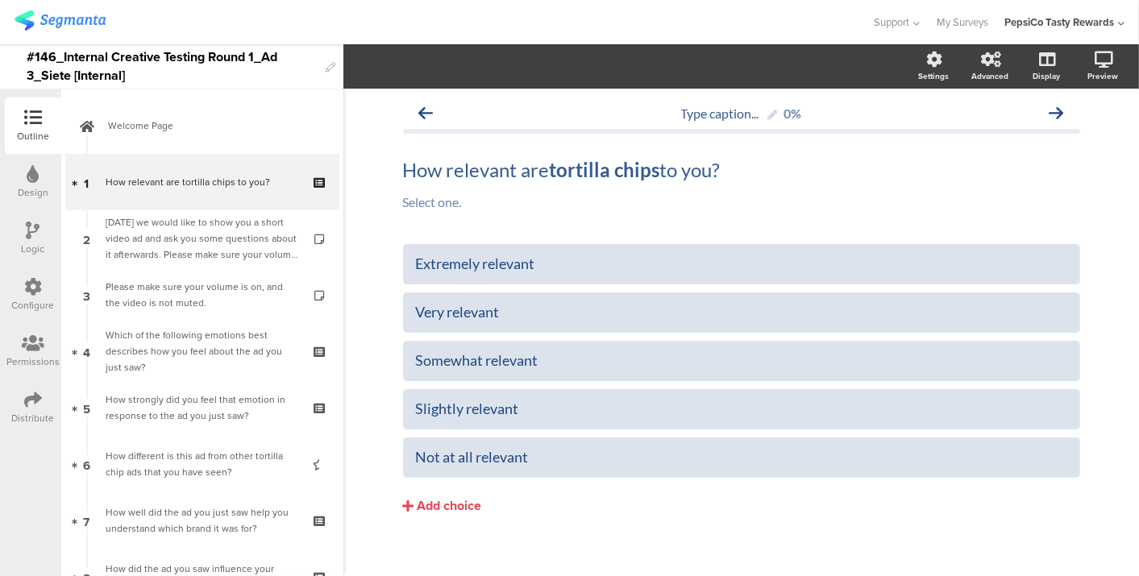
click at [29, 239] on div at bounding box center [34, 232] width 14 height 20
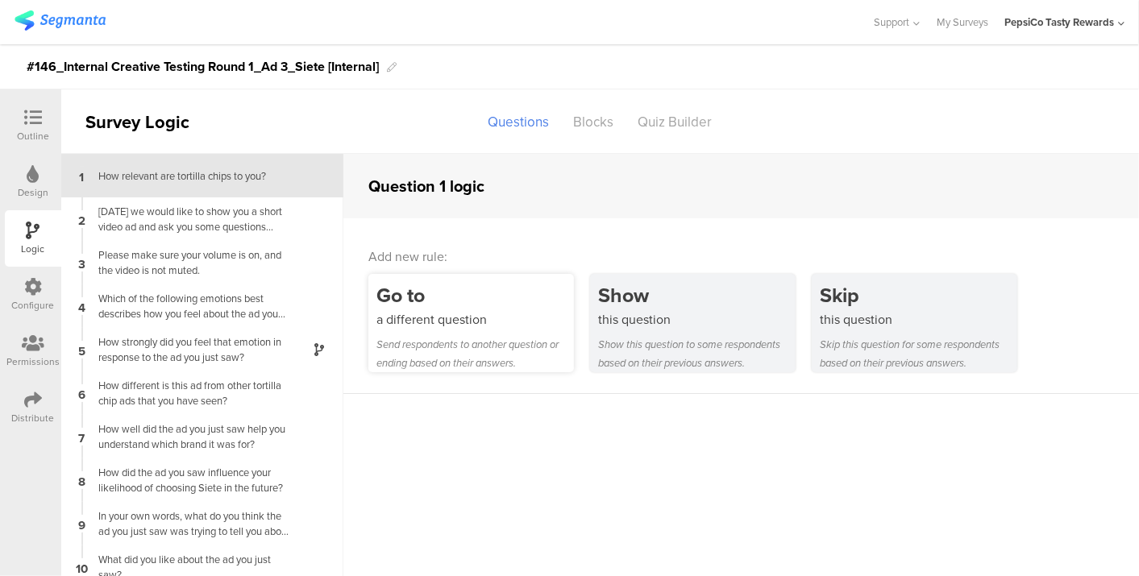
click at [442, 364] on div "Send respondents to another question or ending based on their answers." at bounding box center [474, 353] width 197 height 37
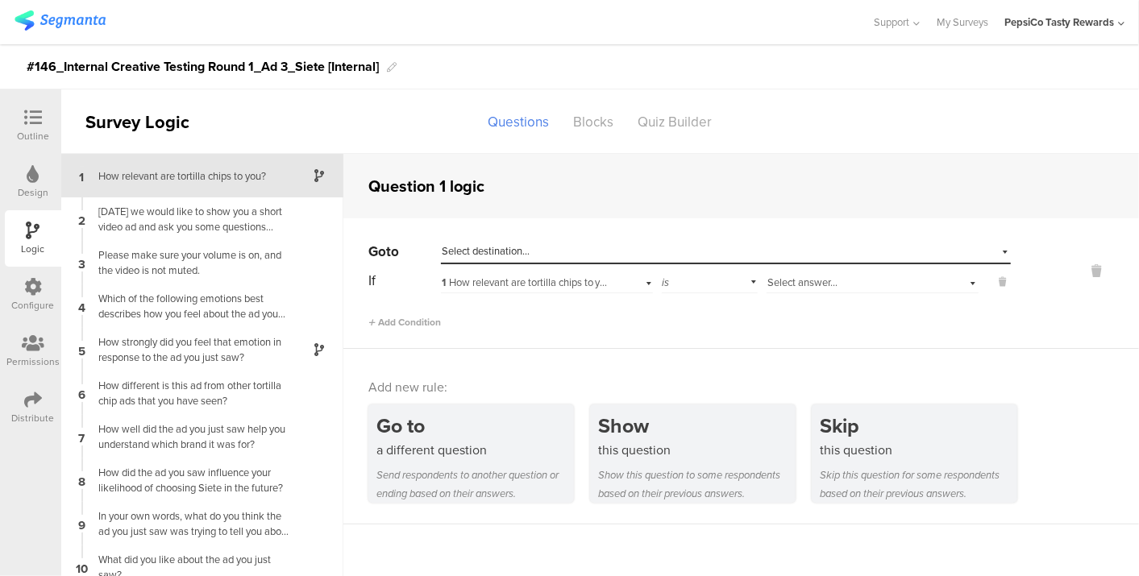
click at [538, 244] on div "Select destination..." at bounding box center [652, 251] width 420 height 15
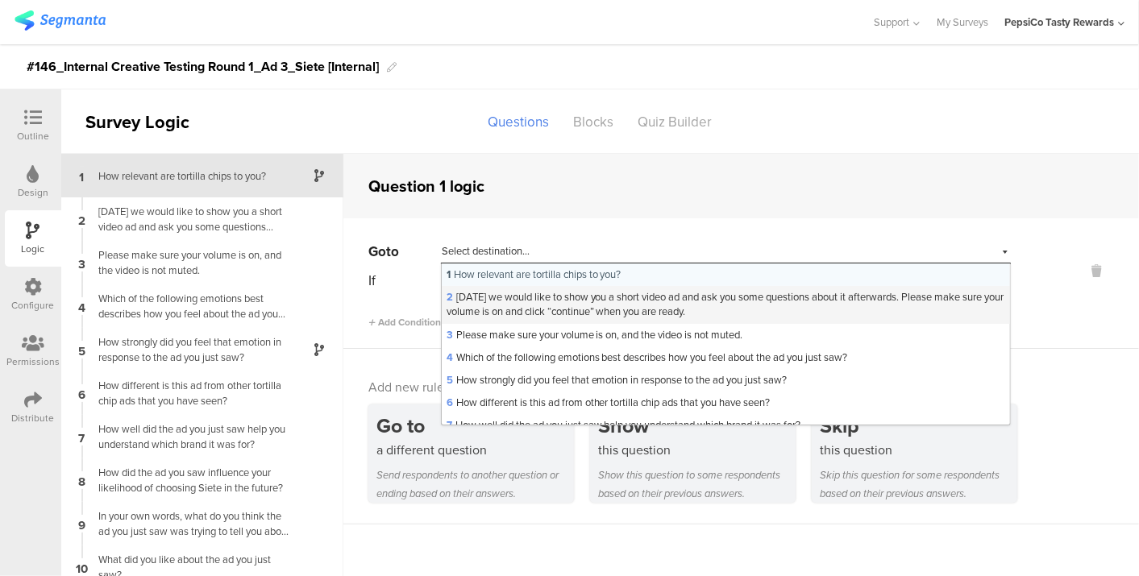
scroll to position [209, 0]
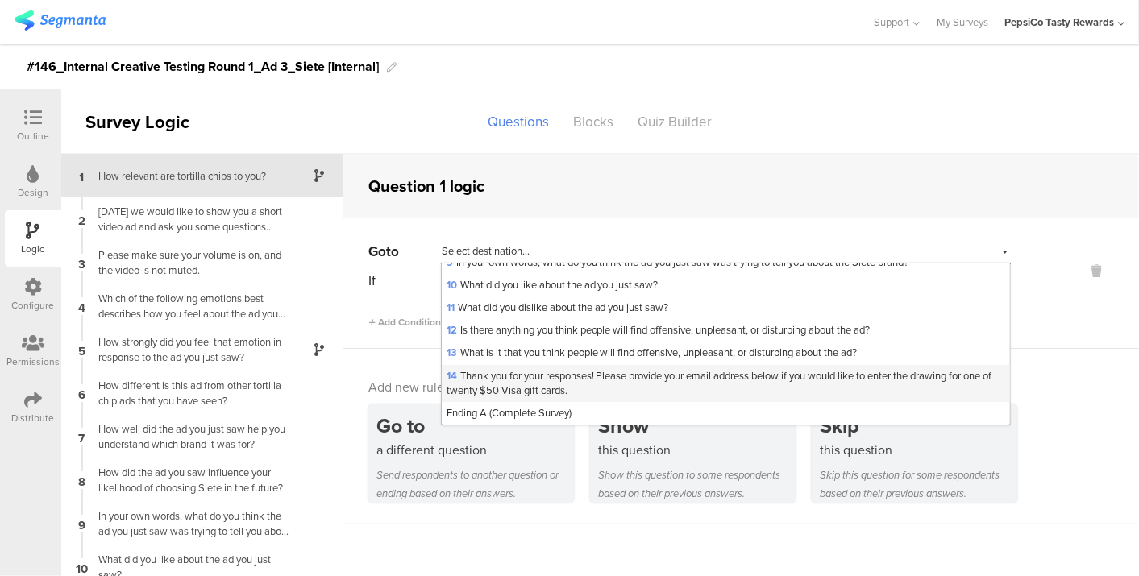
click at [534, 382] on span "14 Thank you for your responses! Please provide your email address below if you…" at bounding box center [719, 383] width 546 height 30
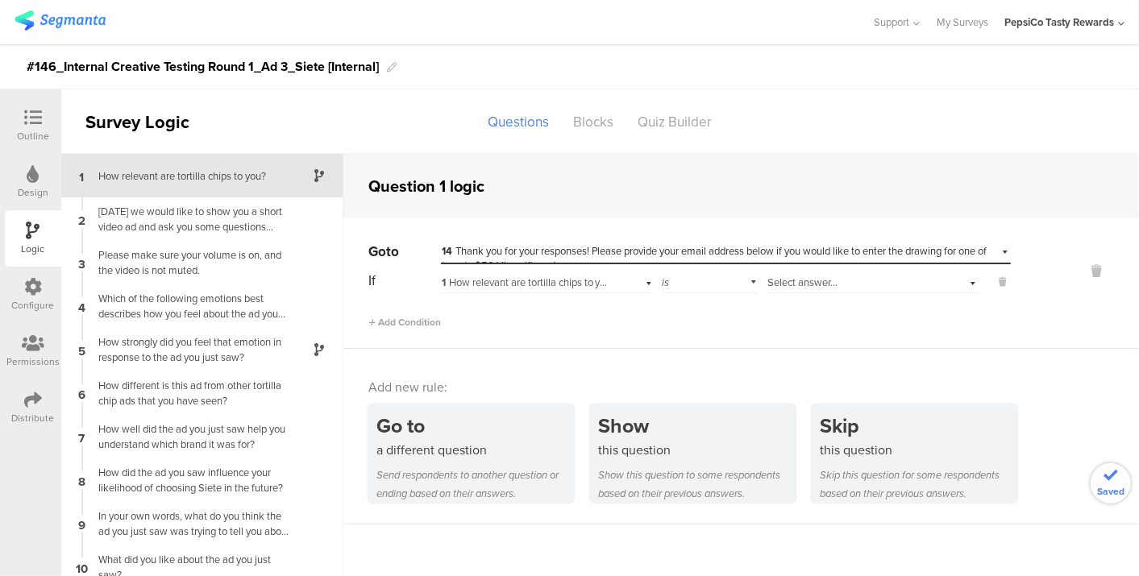
click at [803, 282] on span "Select answer..." at bounding box center [802, 282] width 70 height 15
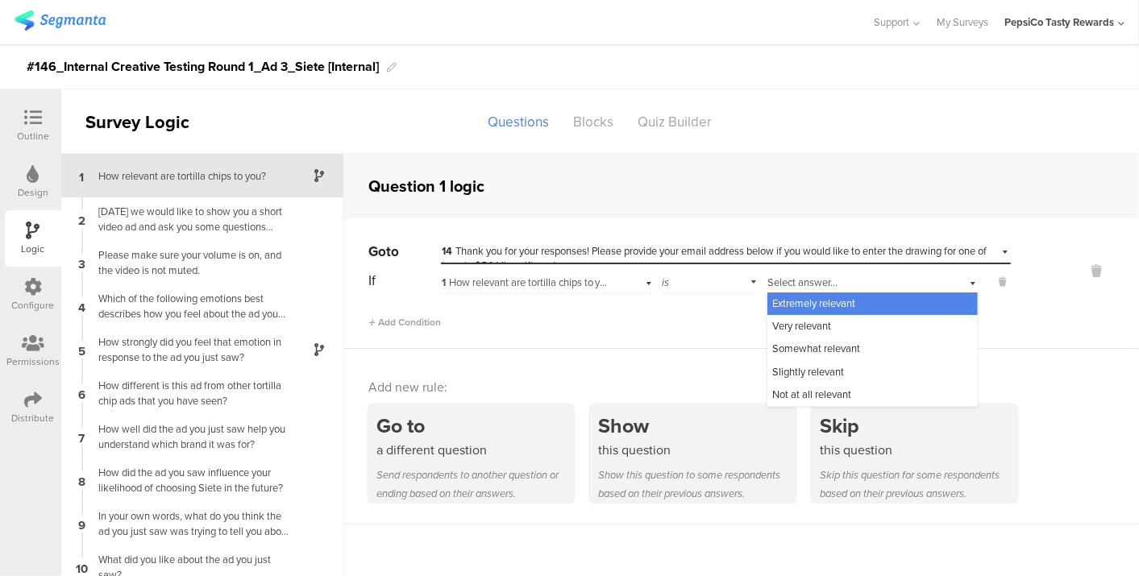
click at [810, 296] on span "Extremely relevant" at bounding box center [813, 303] width 83 height 15
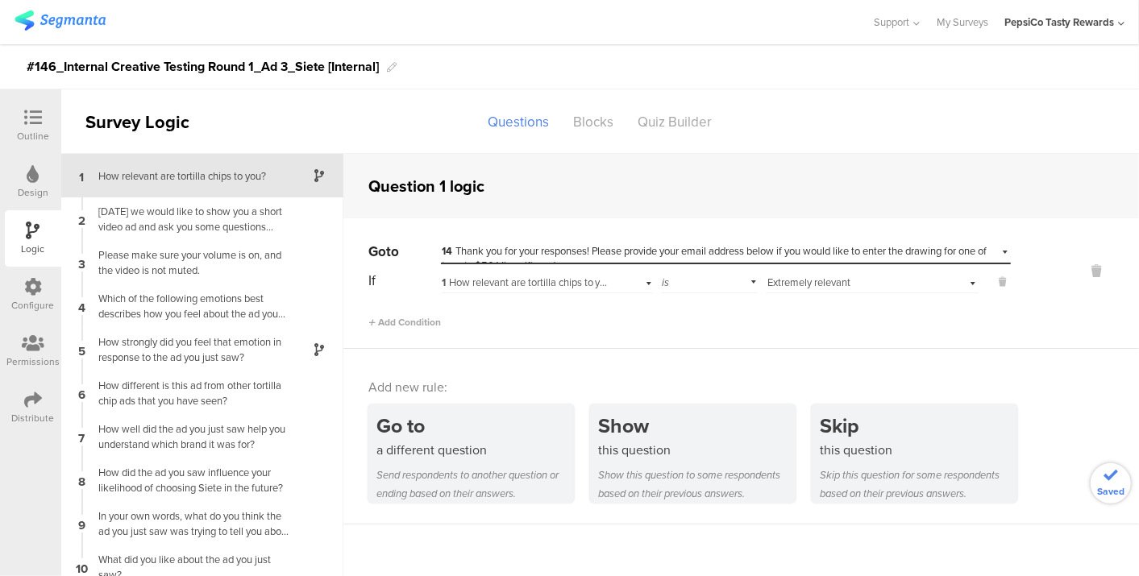
click at [810, 285] on span "Extremely relevant" at bounding box center [808, 282] width 83 height 15
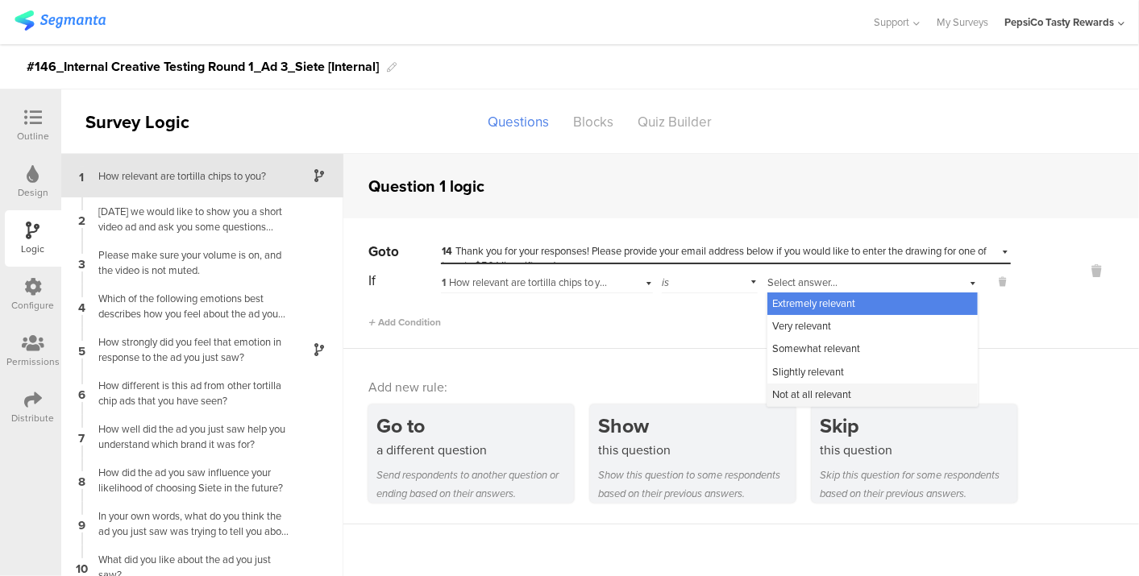
click at [802, 389] on span "Not at all relevant" at bounding box center [811, 394] width 79 height 15
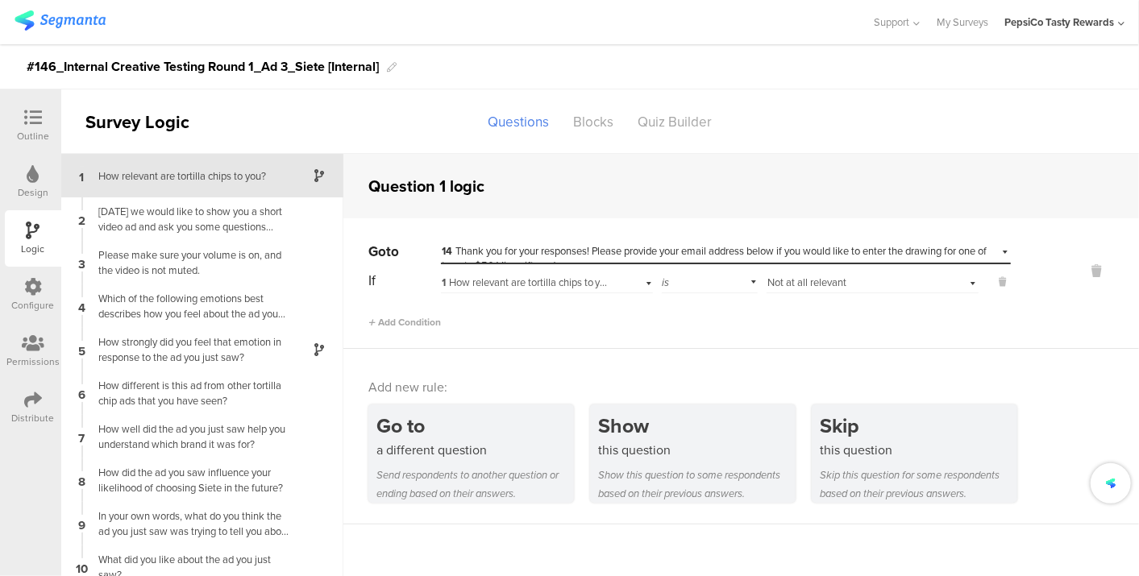
click at [734, 357] on div "Add new rule: Go to a different question Send respondents to another question o…" at bounding box center [740, 437] width 795 height 176
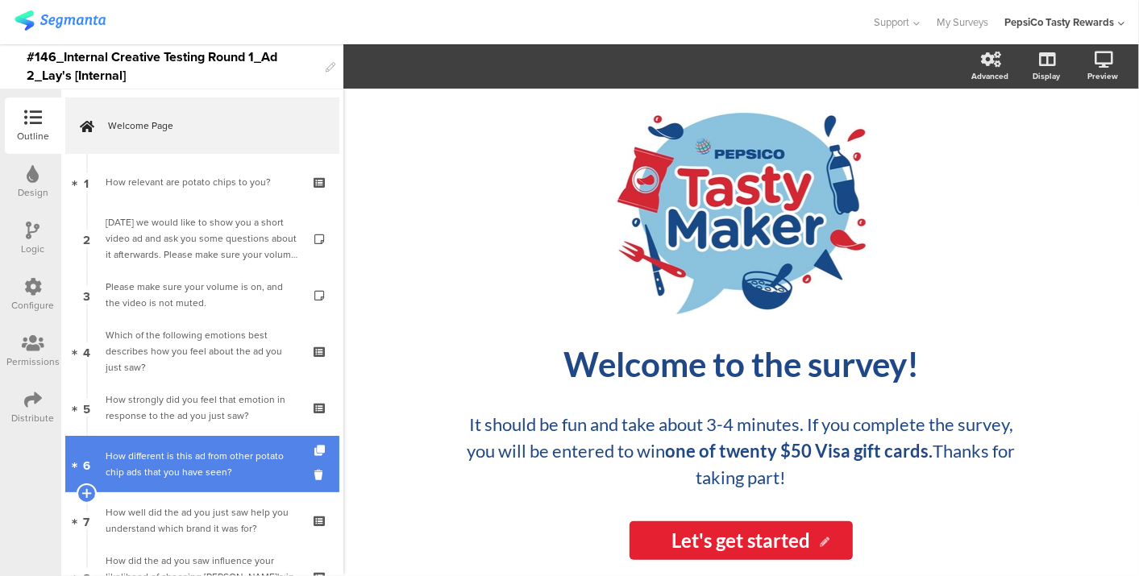
click at [178, 456] on div "How different is this ad from other potato chip ads that you have seen?" at bounding box center [202, 464] width 193 height 32
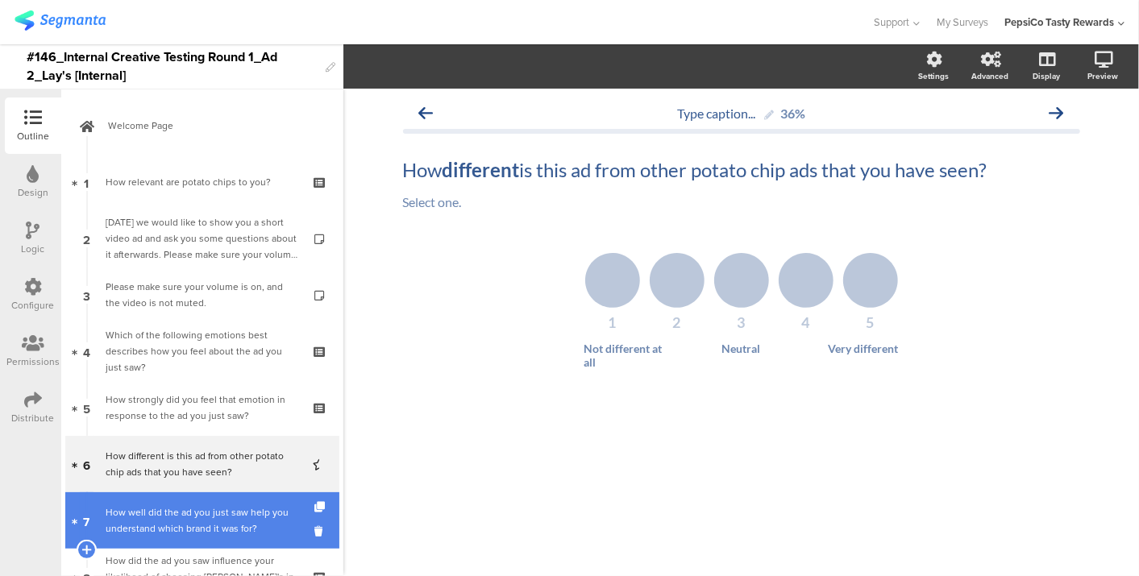
click at [227, 525] on div "How well did the ad you just saw help you understand which brand it was for?" at bounding box center [202, 520] width 193 height 32
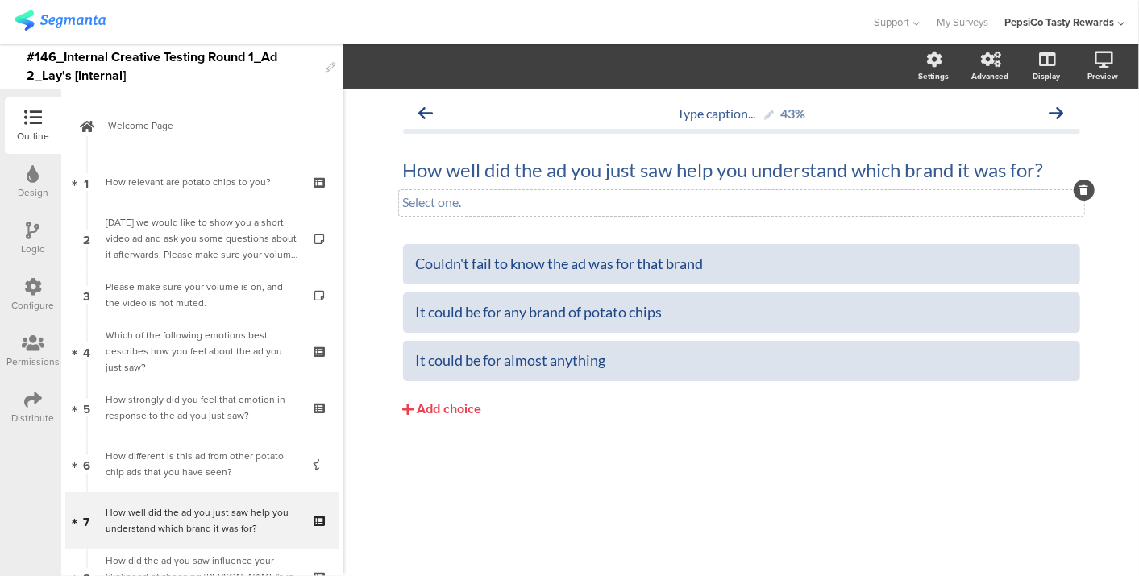
click at [488, 202] on p "Select one." at bounding box center [741, 201] width 677 height 15
click at [649, 172] on div "How well did the ad you just saw help you understand which brand it was for? Ho…" at bounding box center [741, 170] width 685 height 32
click at [649, 172] on p "How well did the ad you just saw help you understand which brand it was for?" at bounding box center [741, 170] width 677 height 24
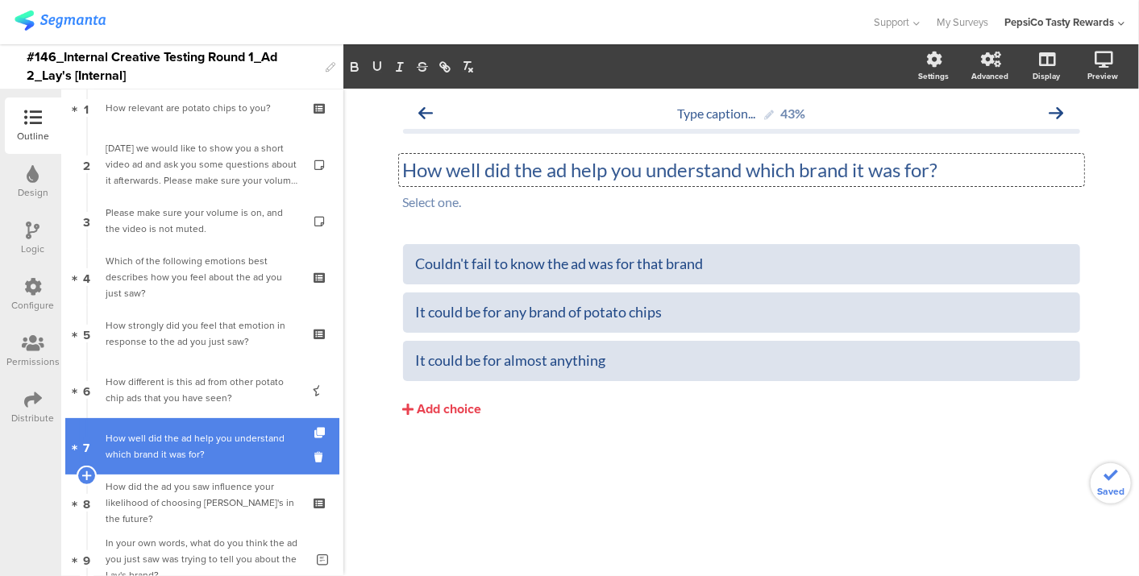
scroll to position [93, 0]
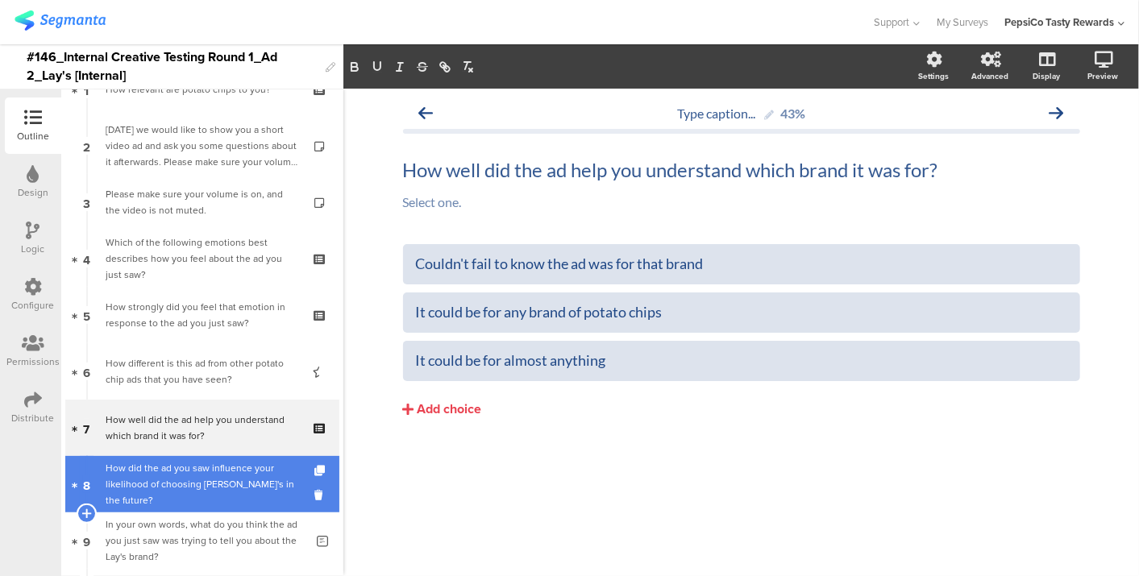
click at [259, 463] on link "8 How did the ad you saw influence your likelihood of choosing Lay's in the fut…" at bounding box center [202, 484] width 274 height 56
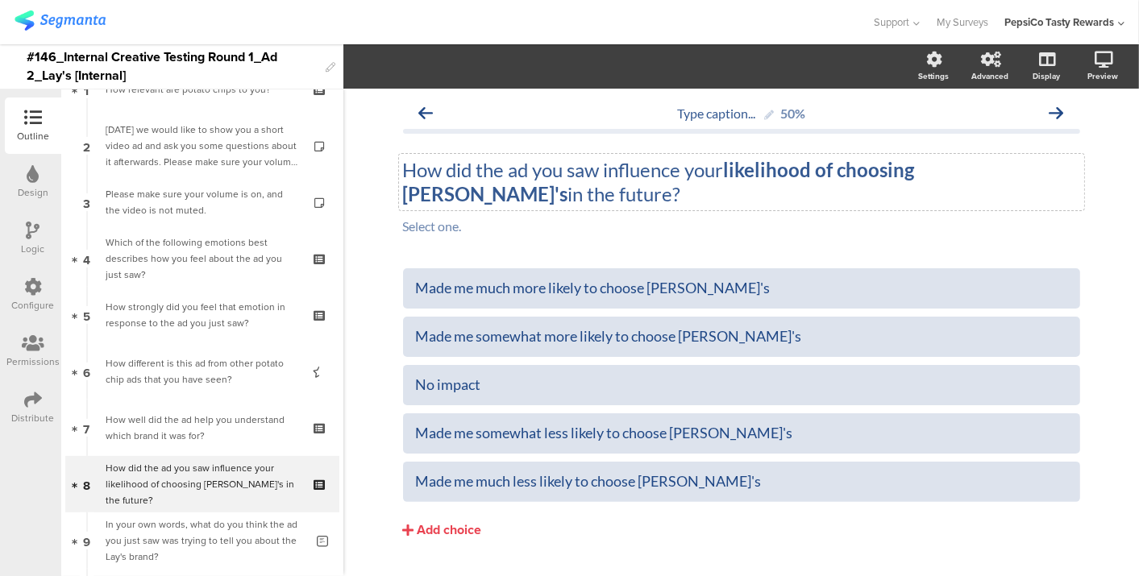
click at [570, 171] on div "How did the ad you saw influence your likelihood of choosing Lay's in the futur…" at bounding box center [741, 182] width 685 height 56
click at [570, 171] on p "How did the ad you saw influence your likelihood of choosing Lay's in the futur…" at bounding box center [741, 182] width 677 height 48
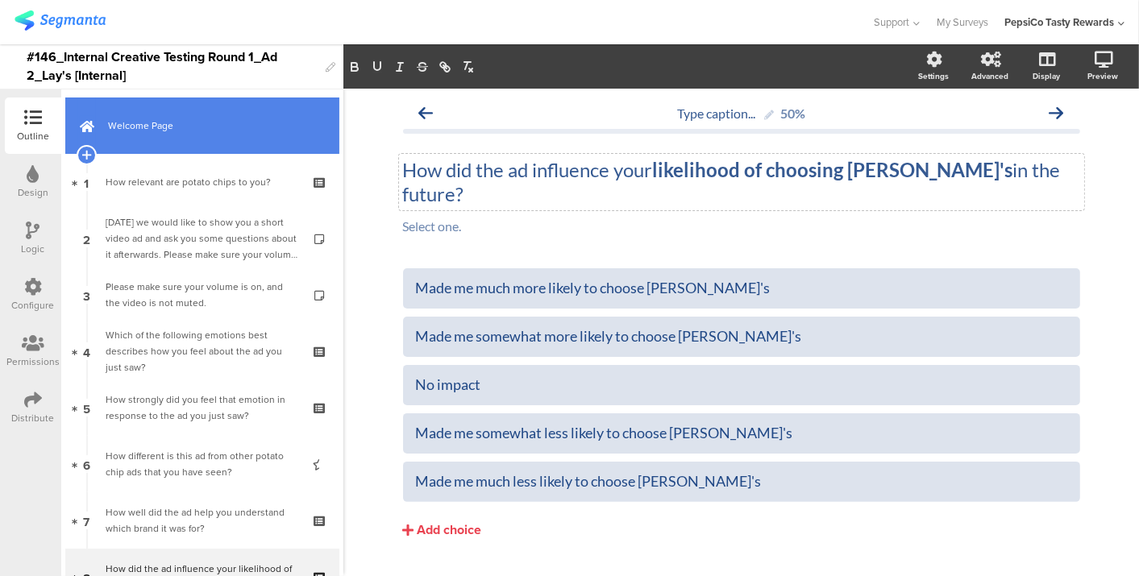
click at [216, 127] on span "Welcome Page" at bounding box center [211, 126] width 206 height 16
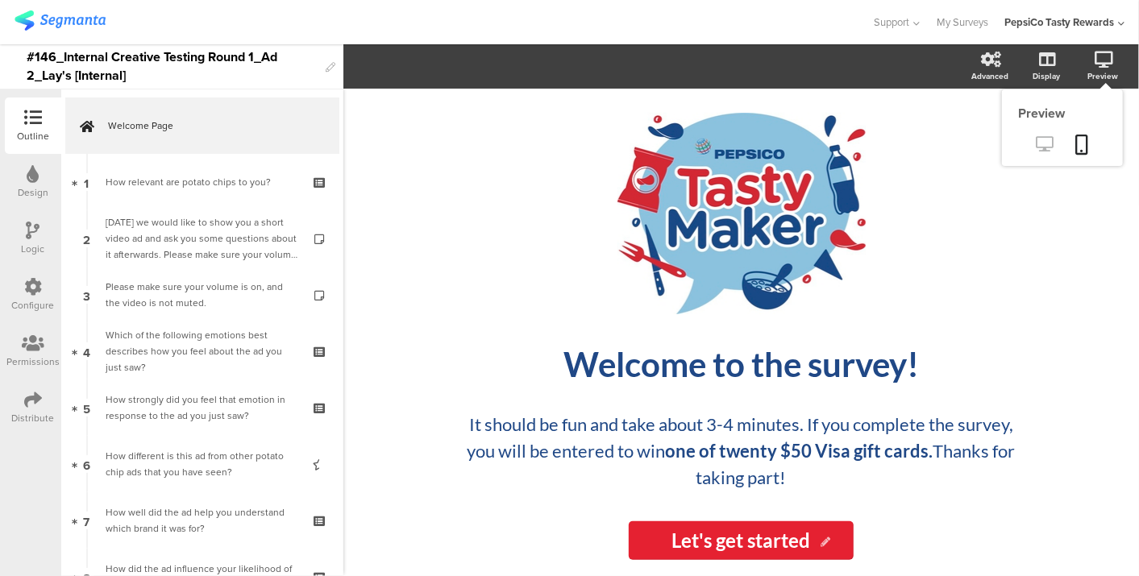
click at [1043, 143] on icon at bounding box center [1044, 143] width 17 height 15
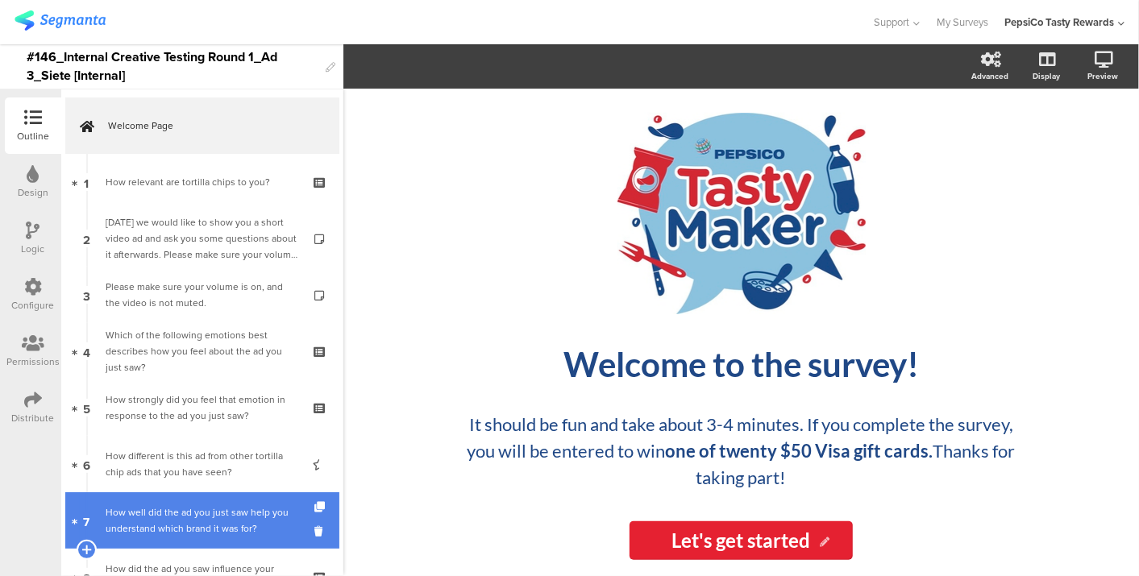
click at [210, 520] on div "How well did the ad you just saw help you understand which brand it was for?" at bounding box center [202, 520] width 193 height 32
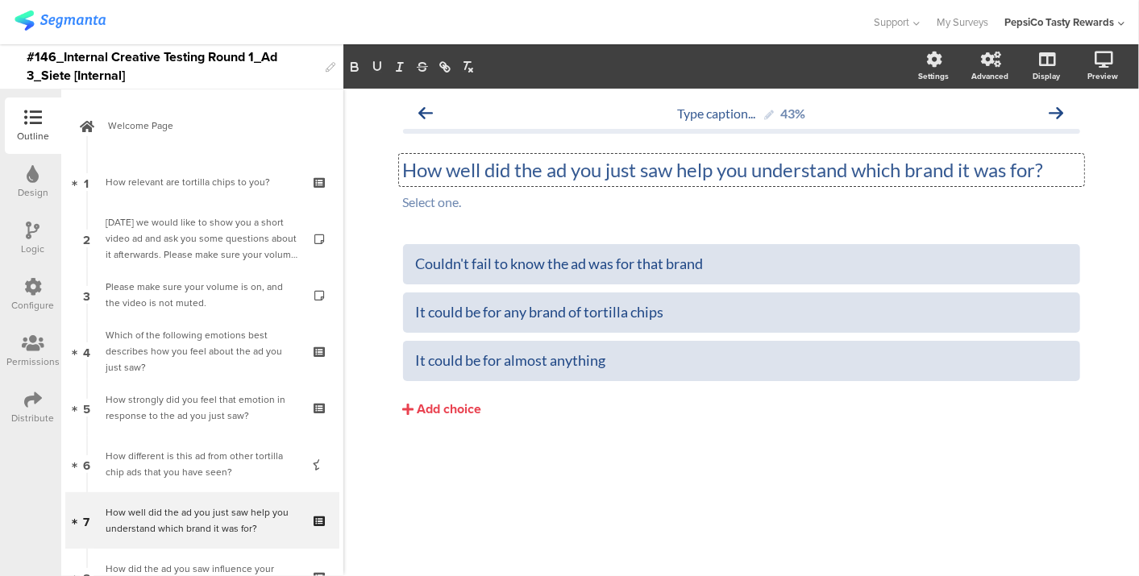
click at [645, 173] on div "How well did the ad you just saw help you understand which brand it was for? Ho…" at bounding box center [741, 170] width 685 height 32
click at [645, 173] on p "How well did the ad you just saw help you understand which brand it was for?" at bounding box center [741, 170] width 677 height 24
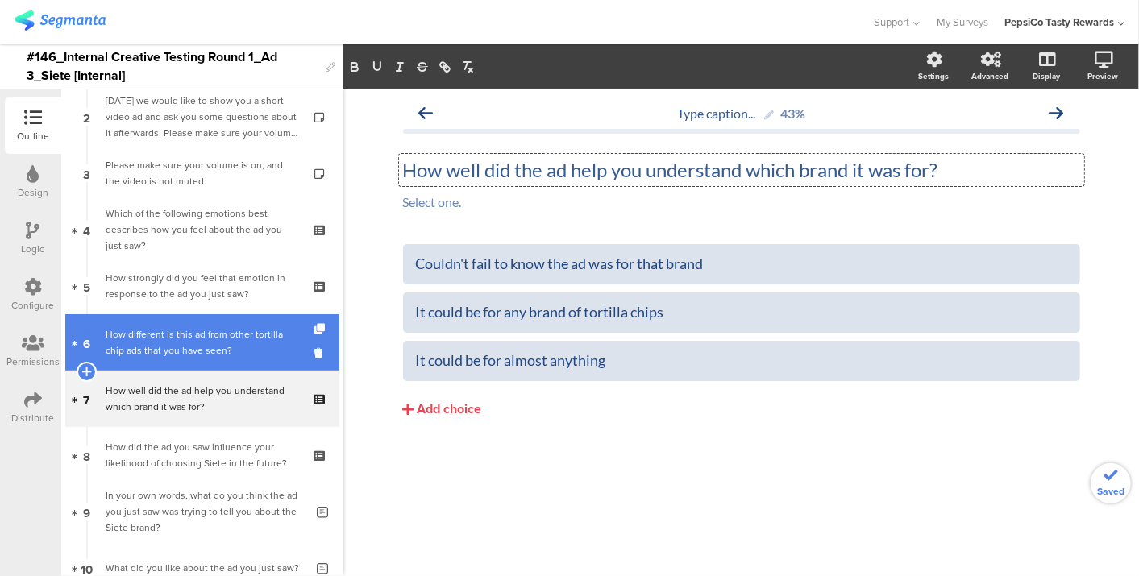
scroll to position [122, 0]
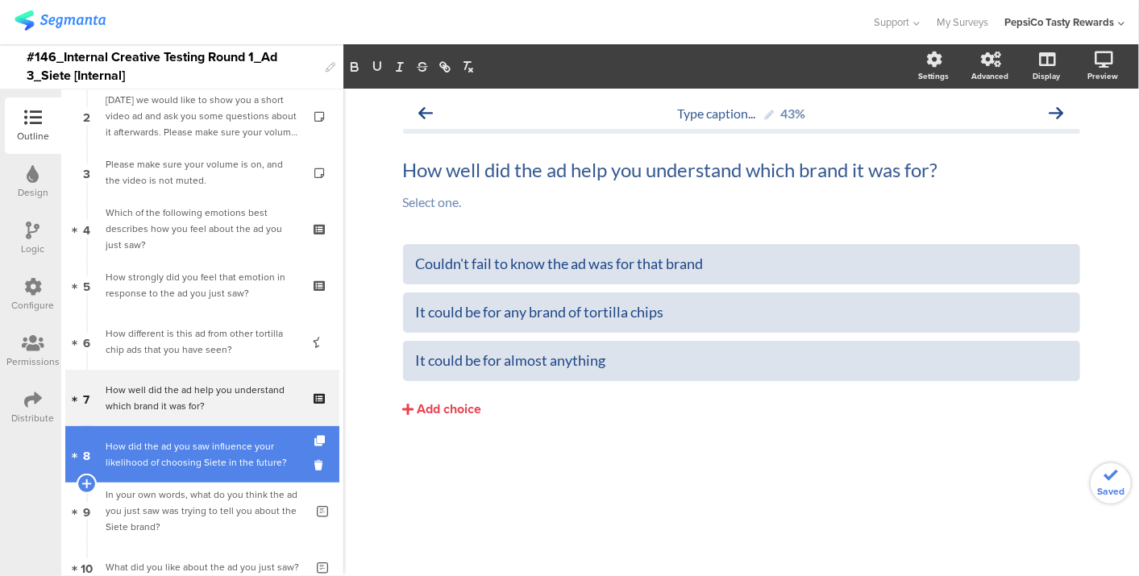
click at [200, 444] on div "How did the ad you saw influence your likelihood of choosing Siete in the futur…" at bounding box center [202, 454] width 193 height 32
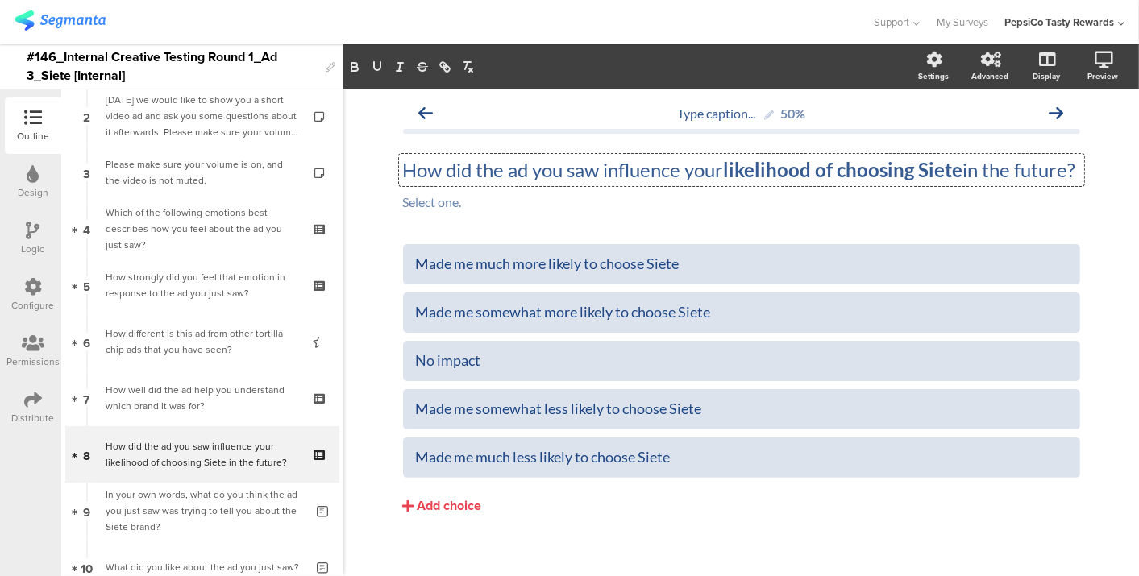
click at [570, 178] on div "How did the ad you saw influence your likelihood of choosing Siete in the futur…" at bounding box center [741, 170] width 685 height 32
click at [570, 178] on p "How did the ad you saw influence your likelihood of choosing Siete in the futur…" at bounding box center [741, 170] width 677 height 24
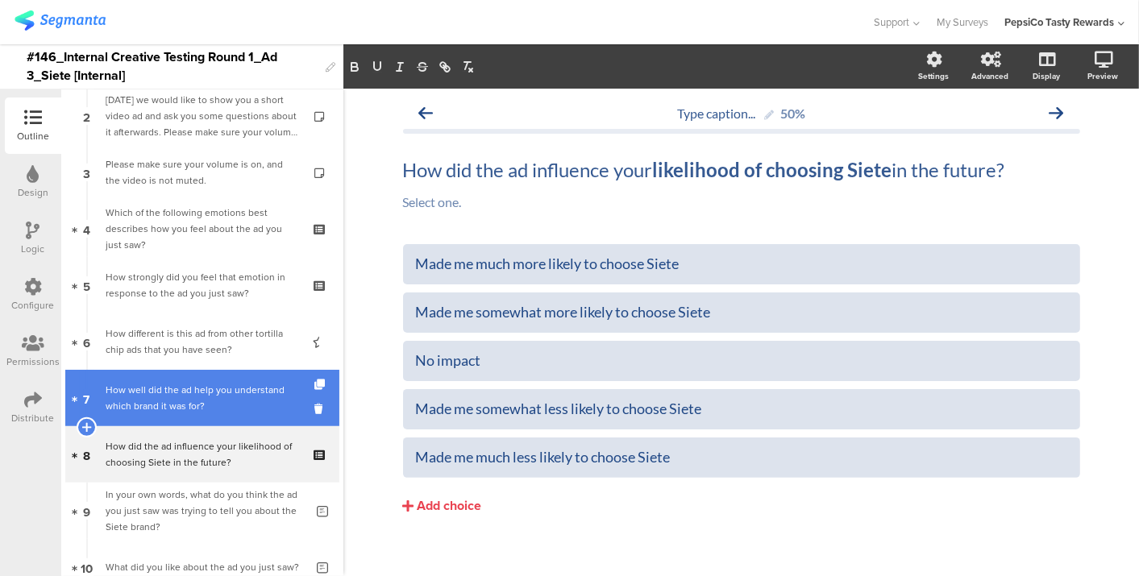
click at [251, 387] on div "How well did the ad help you understand which brand it was for?" at bounding box center [202, 398] width 193 height 32
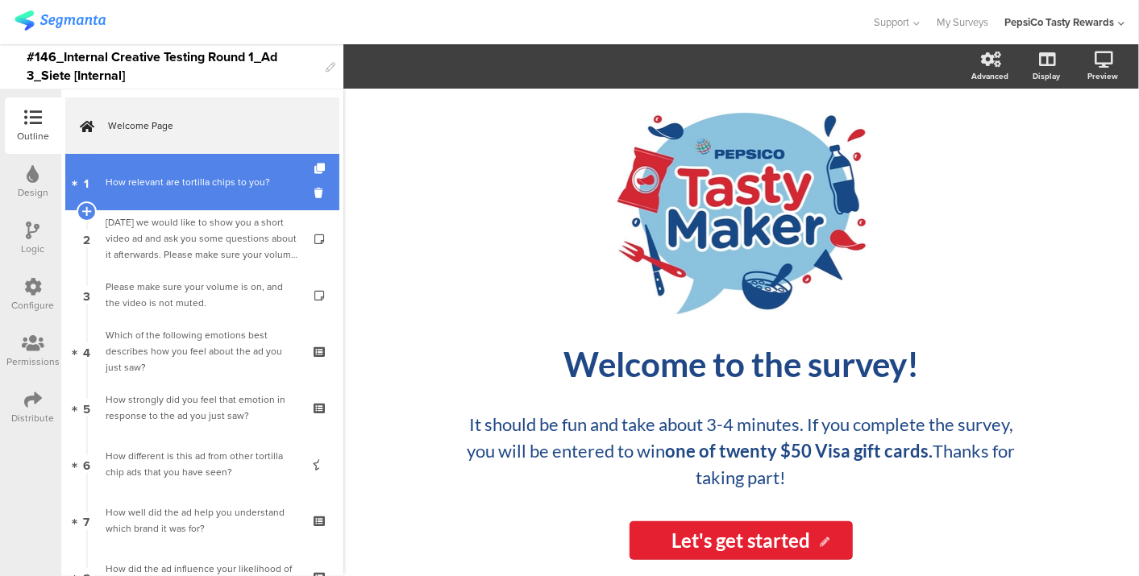
click at [188, 174] on div "How relevant are tortilla chips to you?" at bounding box center [202, 182] width 193 height 16
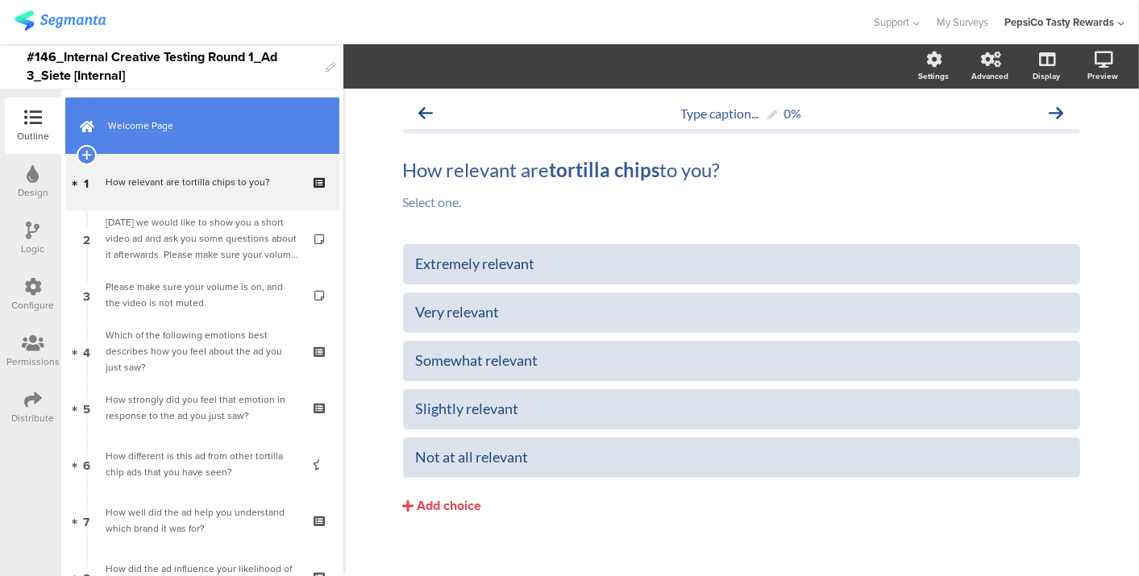
click at [289, 110] on link "Welcome Page" at bounding box center [202, 125] width 274 height 56
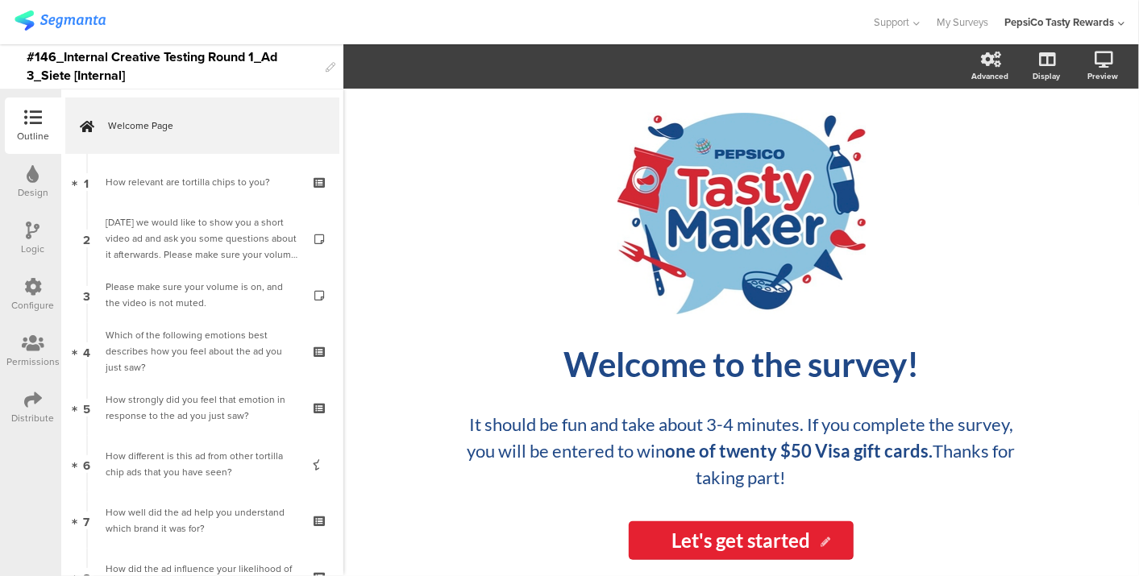
click at [19, 238] on div "Logic" at bounding box center [33, 238] width 56 height 56
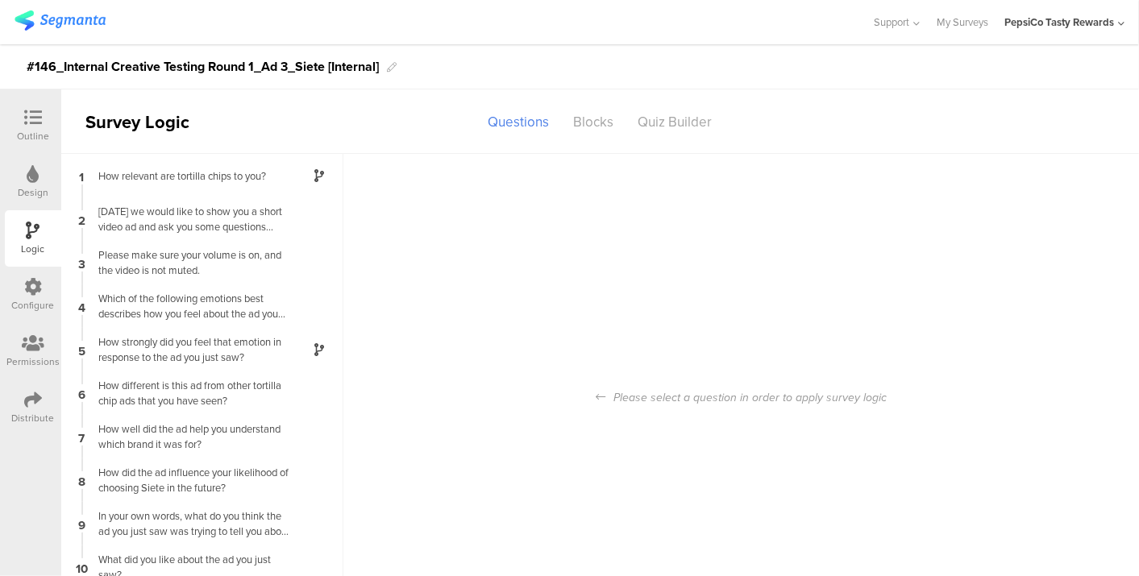
click at [27, 99] on div "Outline" at bounding box center [33, 125] width 56 height 56
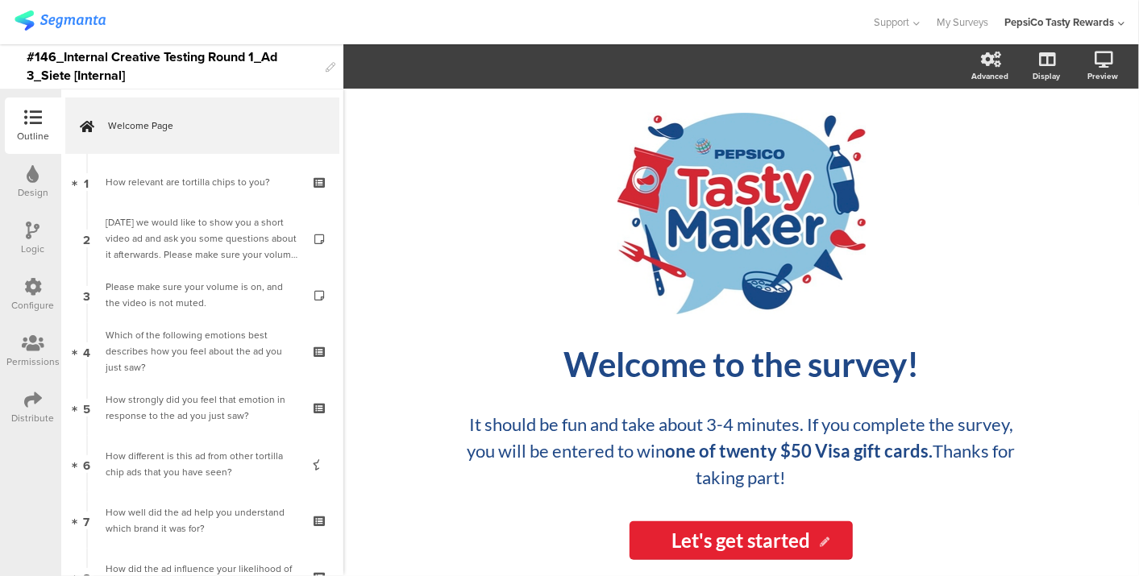
click at [27, 99] on div "Outline" at bounding box center [33, 125] width 56 height 56
click at [33, 243] on div "Logic" at bounding box center [33, 249] width 23 height 15
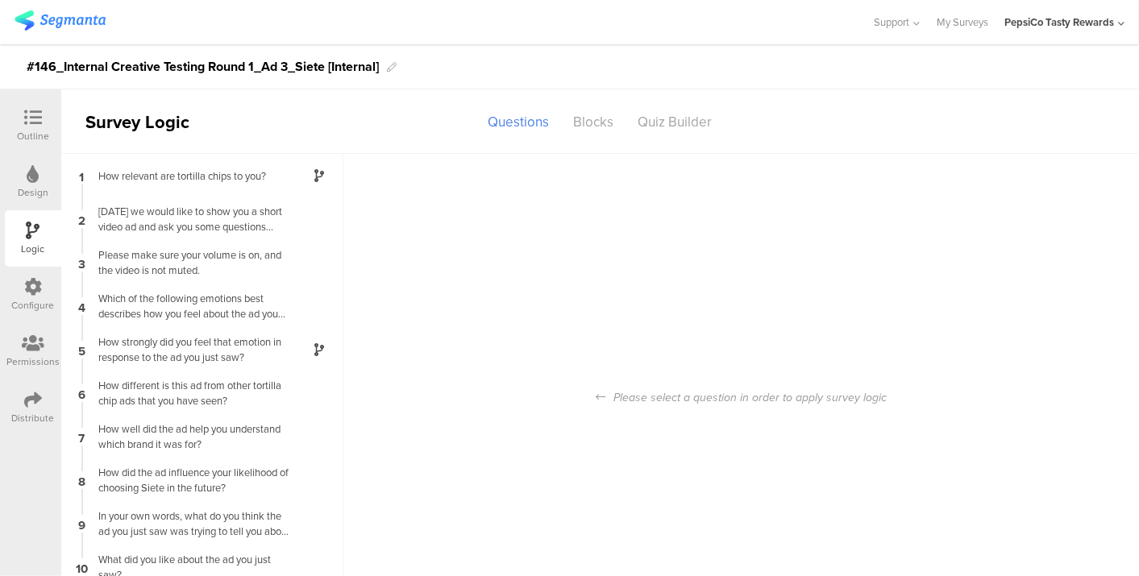
click at [14, 124] on div "Outline" at bounding box center [33, 125] width 56 height 56
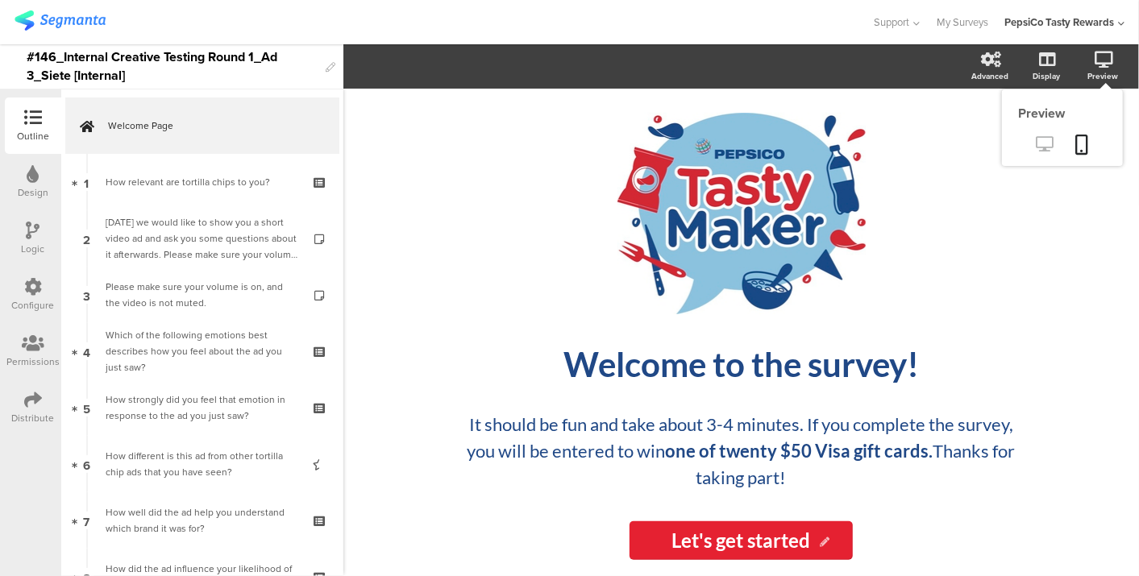
click at [1034, 142] on link at bounding box center [1044, 145] width 39 height 27
